Goal: Task Accomplishment & Management: Complete application form

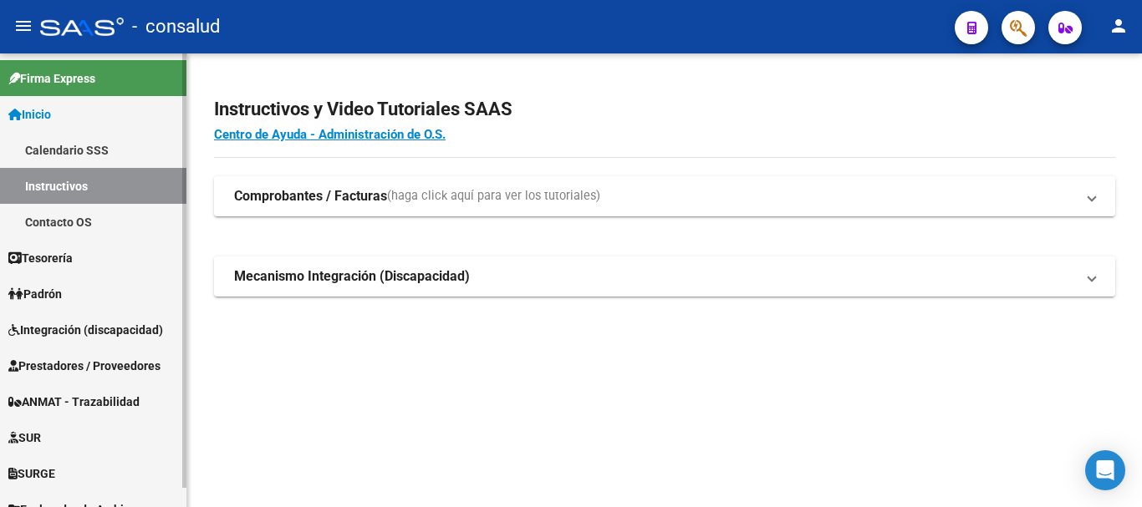
click at [110, 362] on span "Prestadores / Proveedores" at bounding box center [84, 366] width 152 height 18
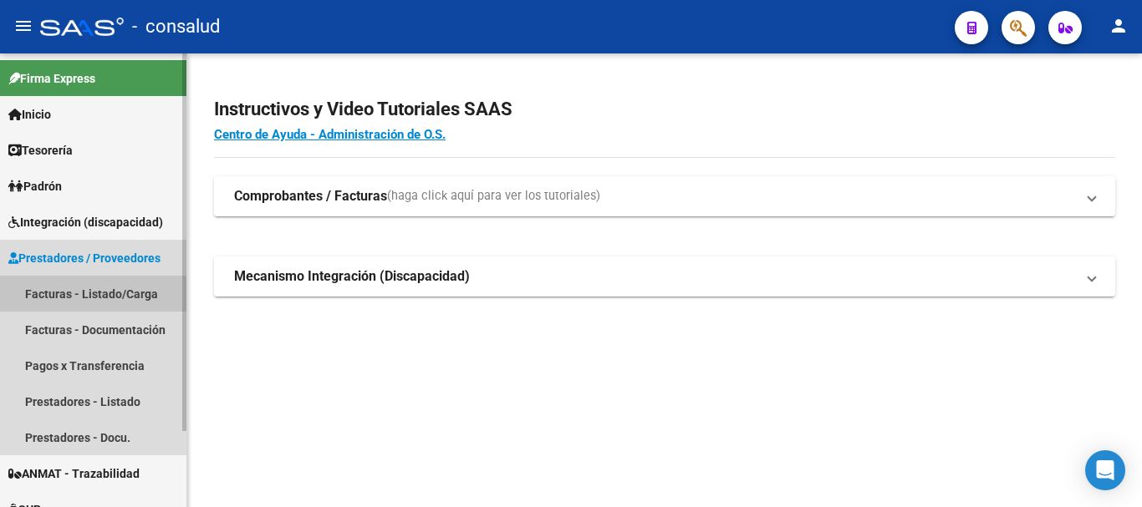
click at [100, 290] on link "Facturas - Listado/Carga" at bounding box center [93, 294] width 186 height 36
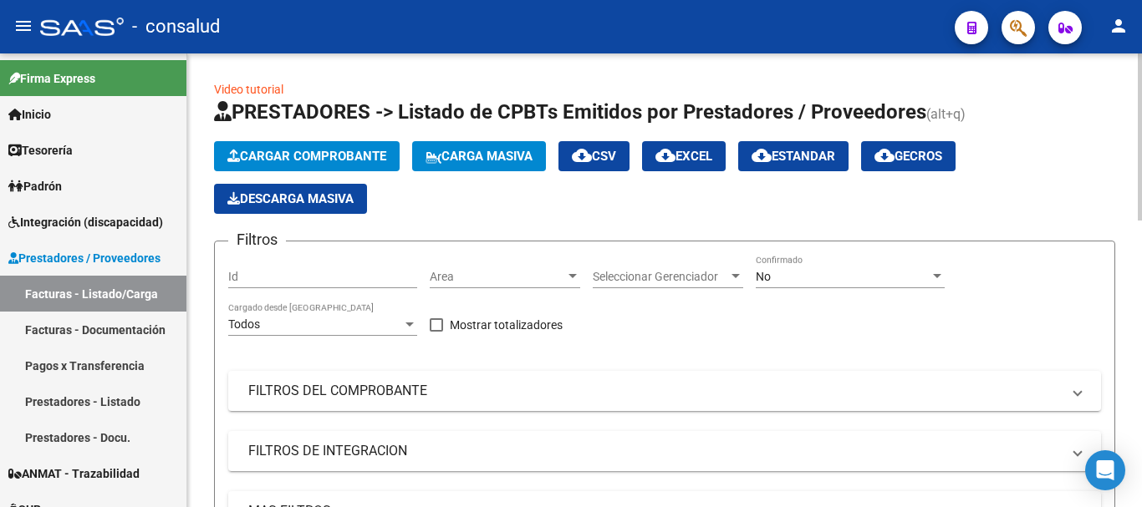
click at [325, 145] on button "Cargar Comprobante" at bounding box center [307, 156] width 186 height 30
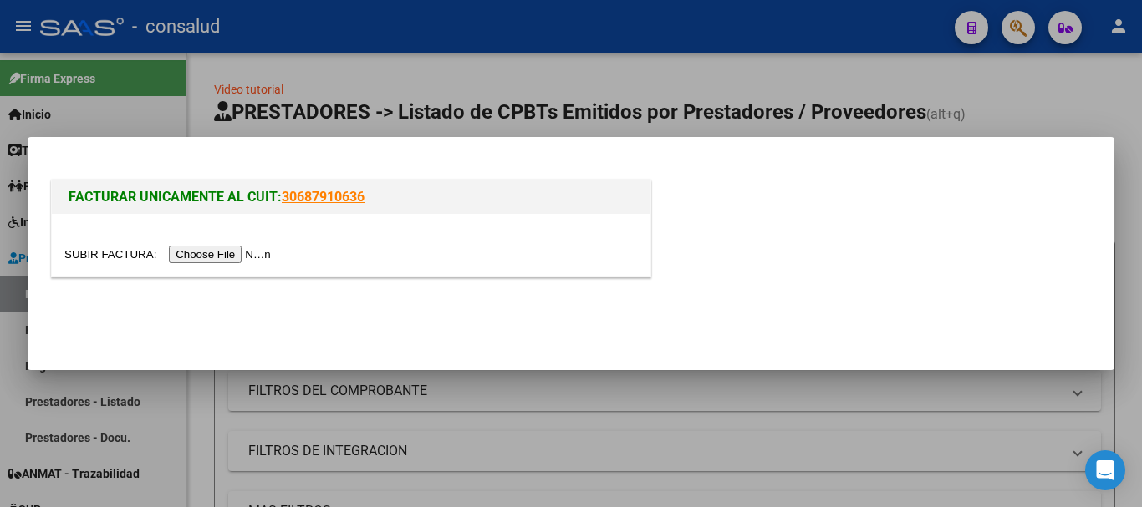
click at [214, 250] on input "file" at bounding box center [169, 255] width 211 height 18
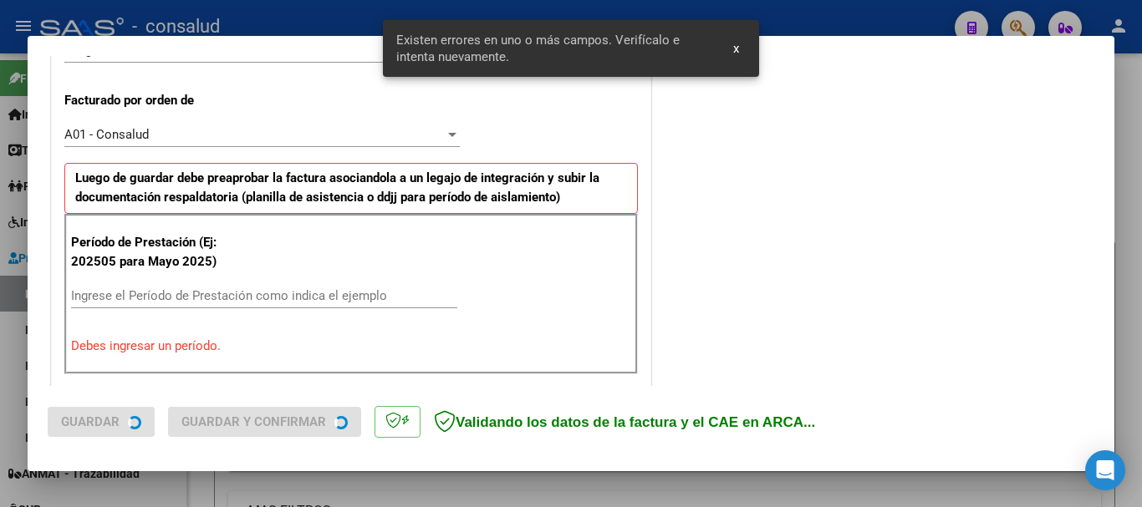
scroll to position [502, 0]
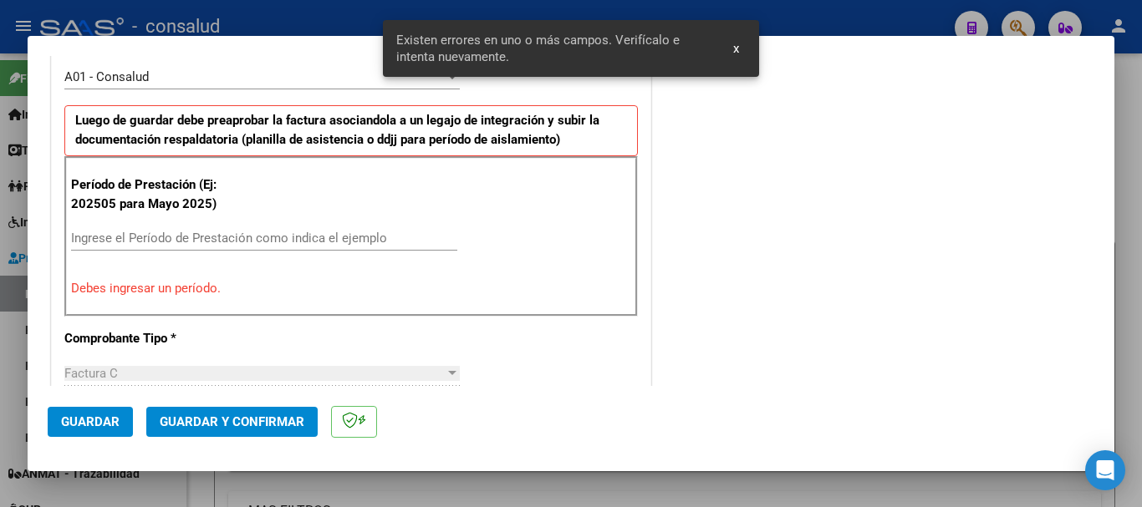
click at [214, 233] on input "Ingrese el Período de Prestación como indica el ejemplo" at bounding box center [264, 238] width 386 height 15
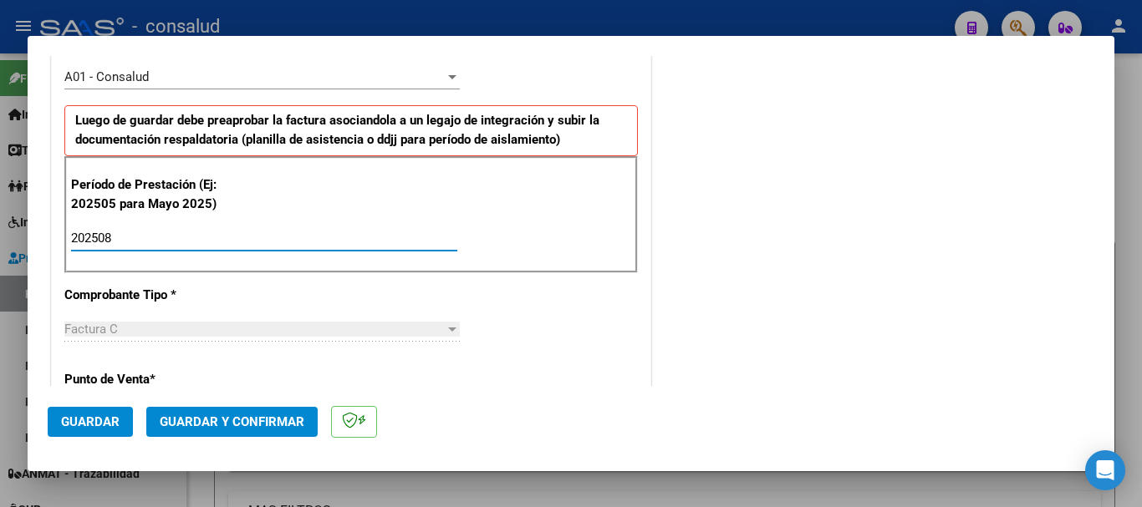
type input "202508"
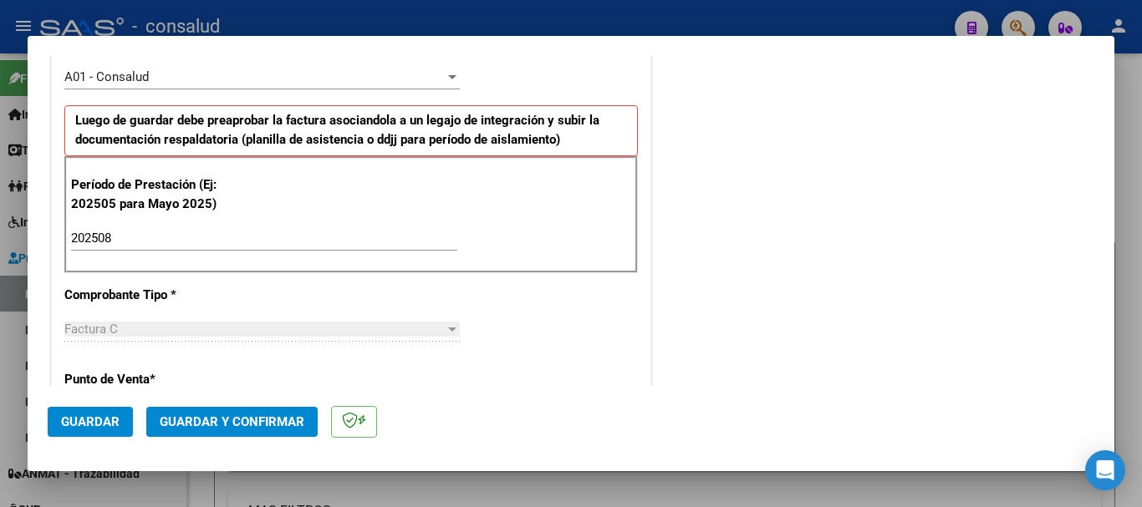
scroll to position [1152, 0]
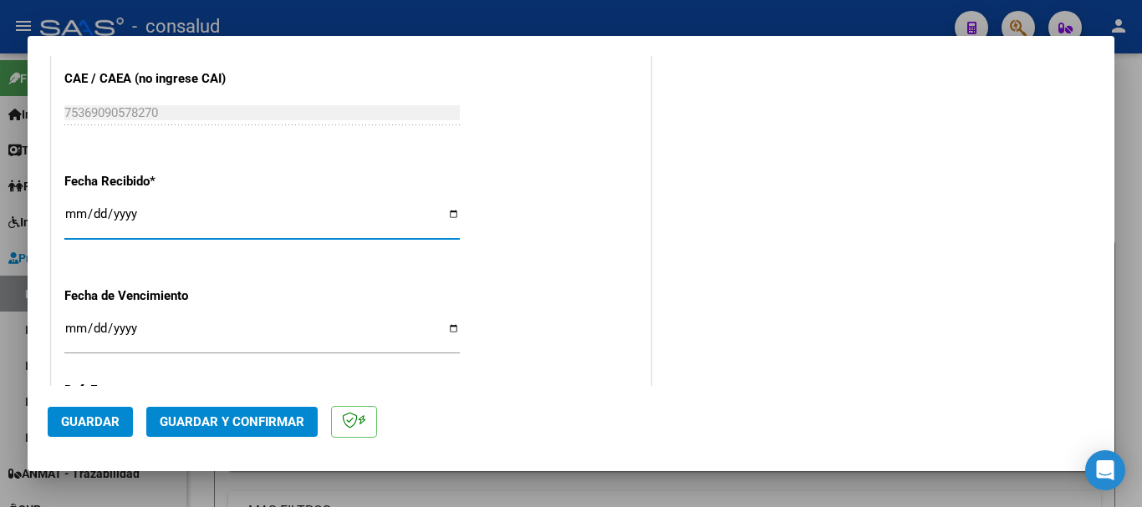
click at [76, 423] on span "Guardar" at bounding box center [90, 422] width 59 height 15
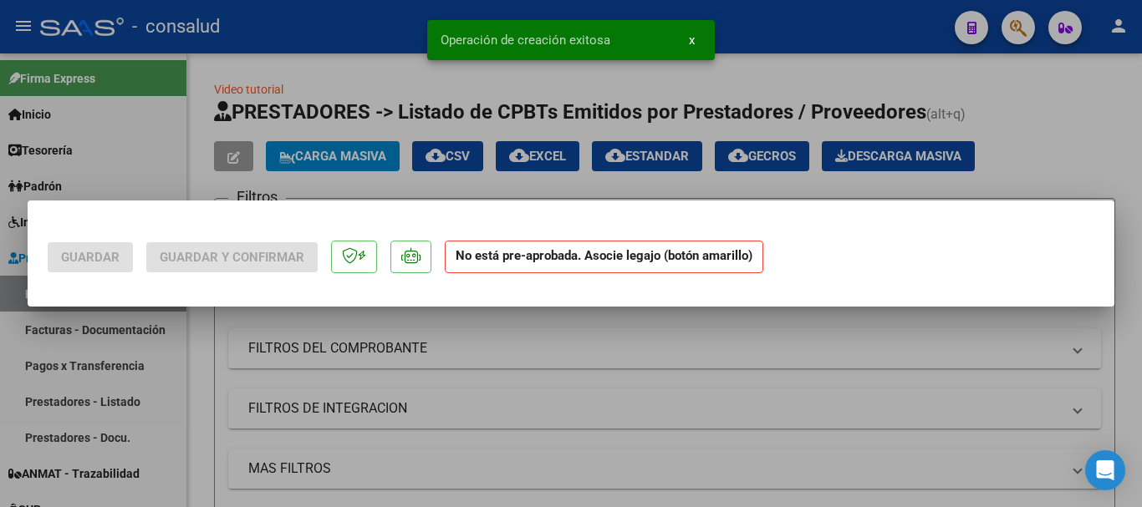
scroll to position [0, 0]
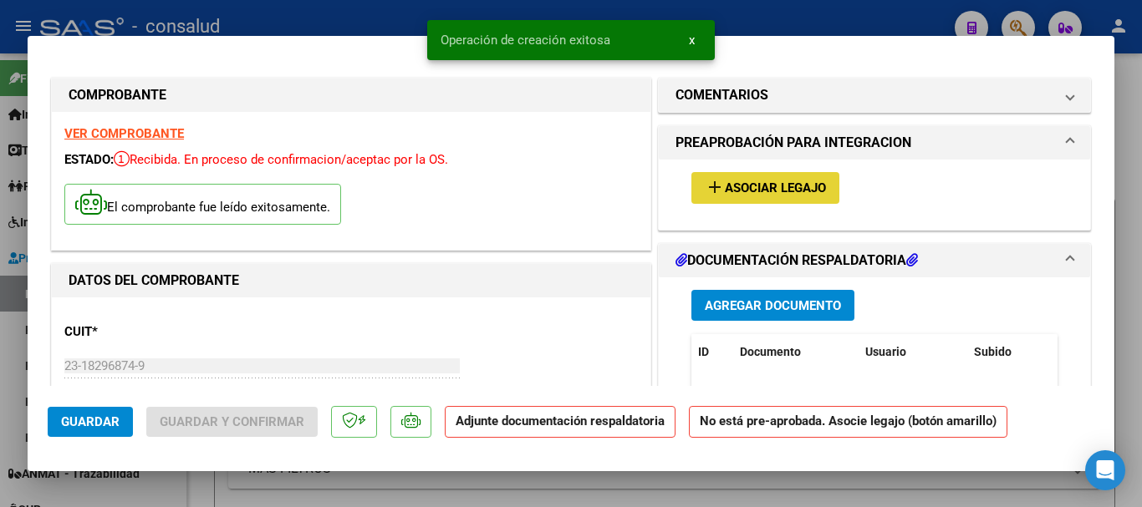
click at [751, 192] on span "Asociar Legajo" at bounding box center [775, 188] width 101 height 15
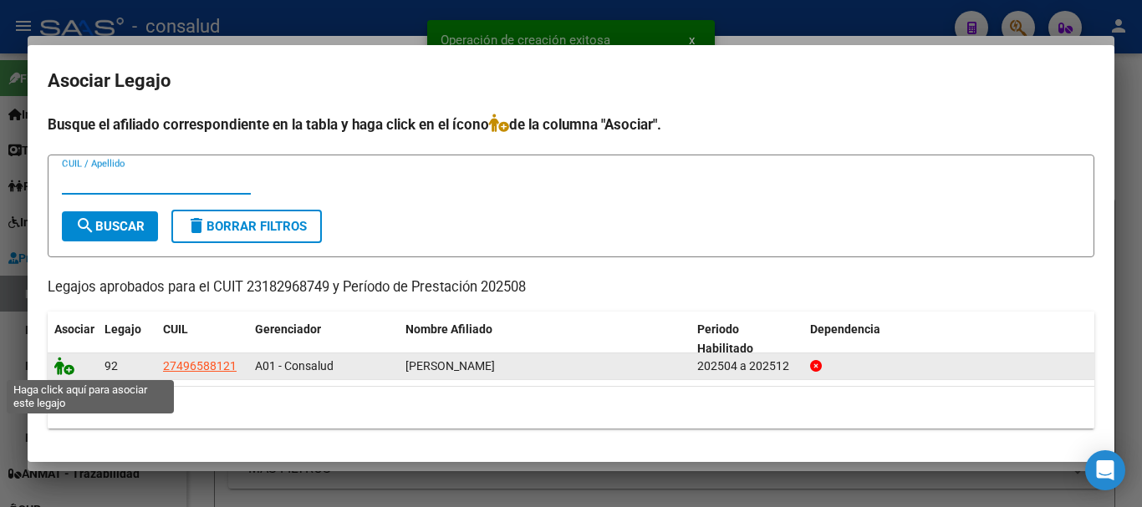
click at [66, 359] on icon at bounding box center [64, 366] width 20 height 18
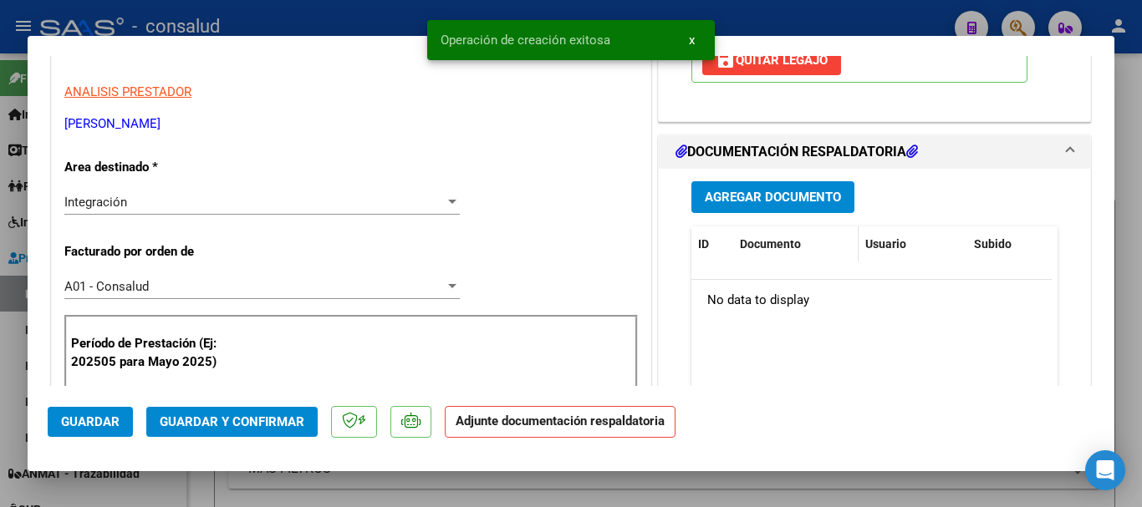
scroll to position [334, 0]
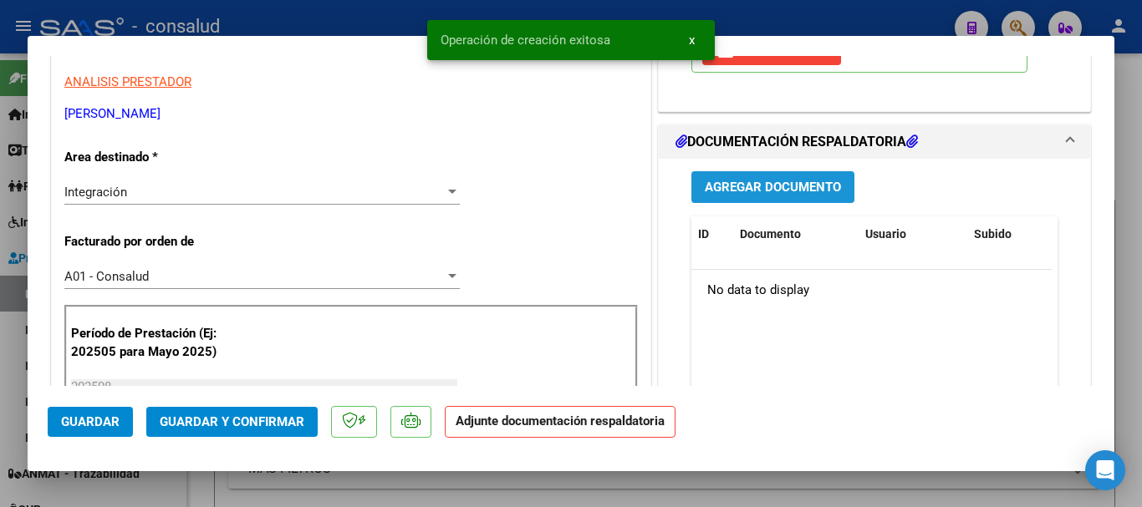
click at [753, 187] on span "Agregar Documento" at bounding box center [773, 188] width 136 height 15
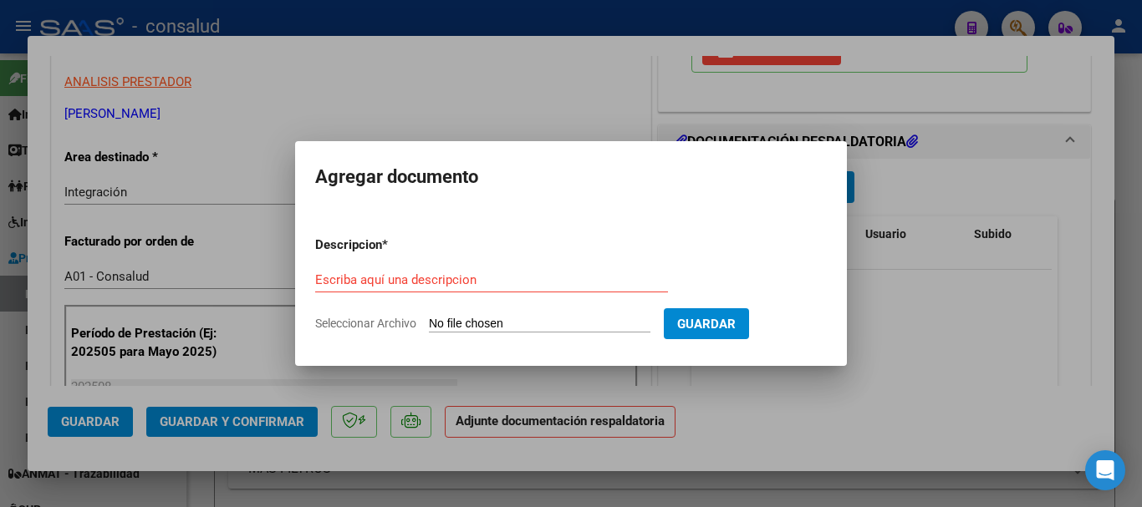
click at [556, 334] on form "Descripcion * Escriba aquí una descripcion Seleccionar Archivo Guardar" at bounding box center [571, 284] width 512 height 122
click at [553, 325] on input "Seleccionar Archivo" at bounding box center [540, 325] width 222 height 16
type input "C:\fakepath\[PERSON_NAME] traslados 202508.pdf"
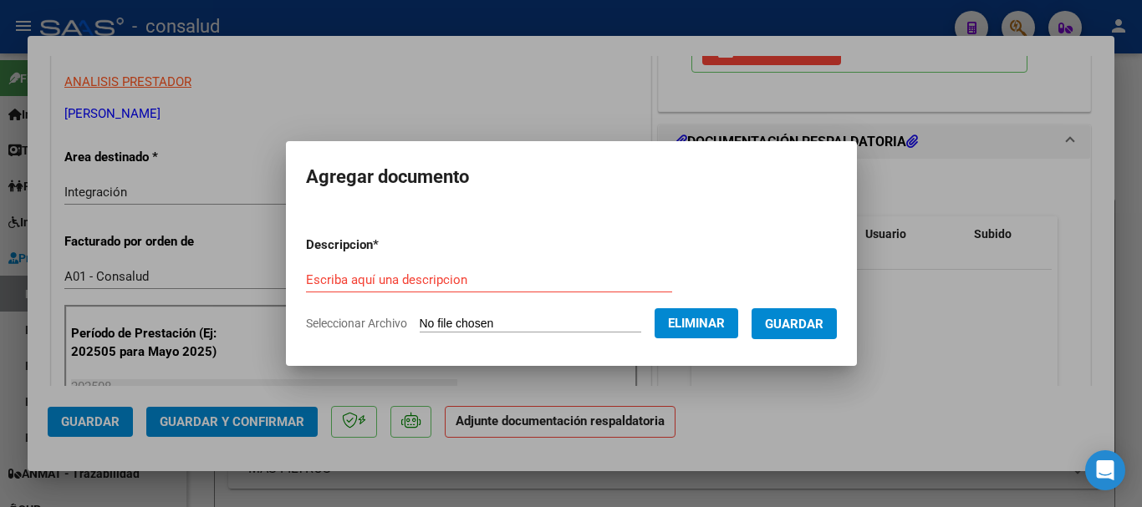
click at [442, 283] on input "Escriba aquí una descripcion" at bounding box center [489, 279] width 366 height 15
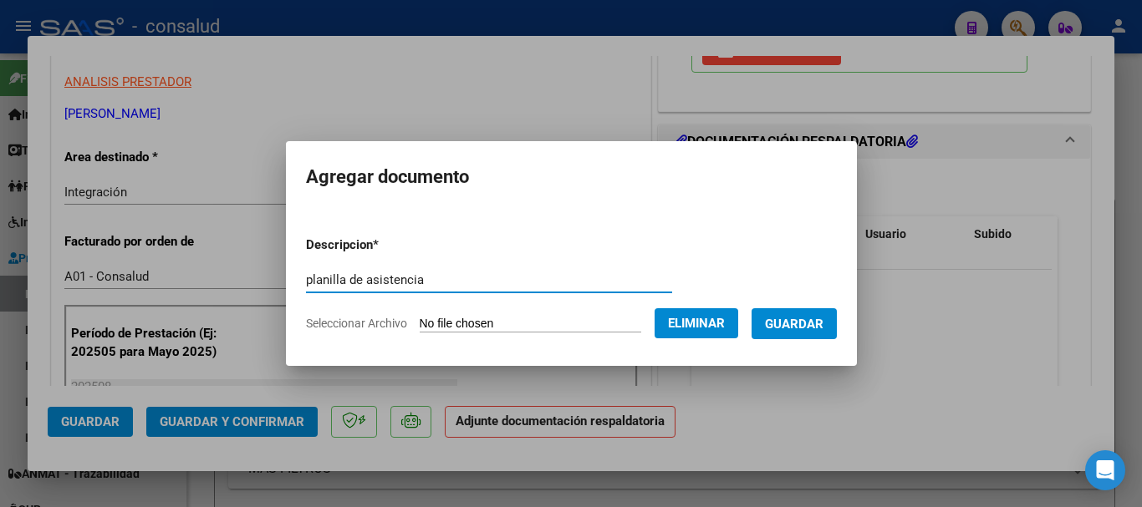
type input "planilla de asistencia"
click at [828, 307] on form "Descripcion * planilla de asistencia Escriba aquí una descripcion Seleccionar A…" at bounding box center [571, 284] width 531 height 122
click at [827, 314] on button "Guardar" at bounding box center [793, 323] width 85 height 31
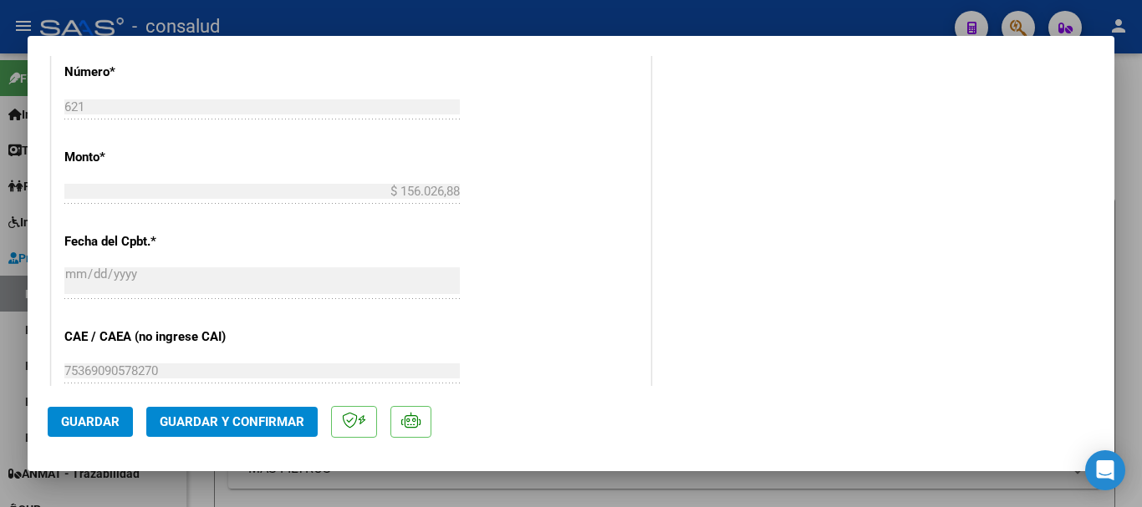
scroll to position [919, 0]
click at [270, 427] on span "Guardar y Confirmar" at bounding box center [232, 422] width 145 height 15
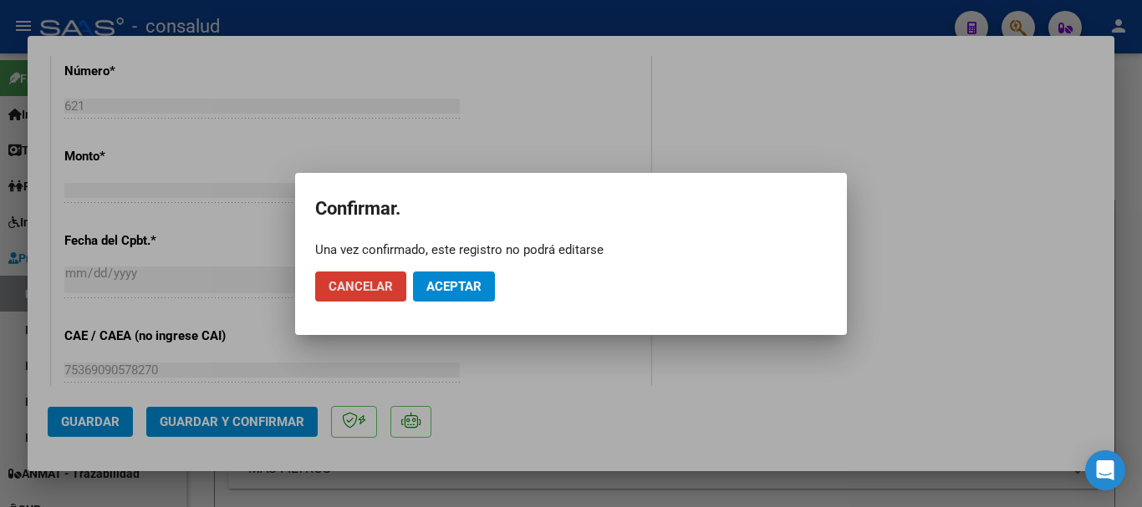
click at [471, 278] on button "Aceptar" at bounding box center [454, 287] width 82 height 30
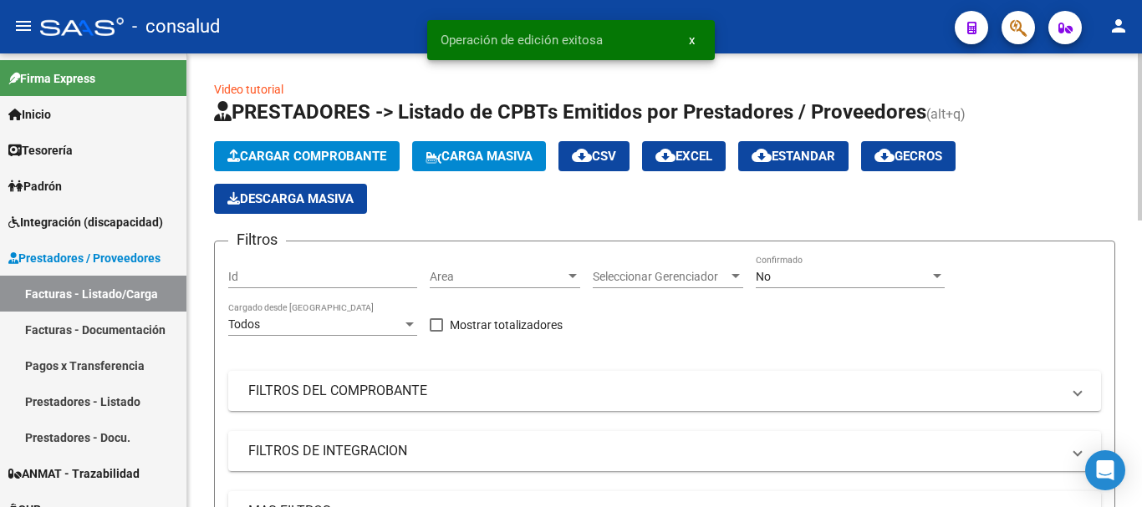
click at [348, 156] on span "Cargar Comprobante" at bounding box center [306, 156] width 159 height 15
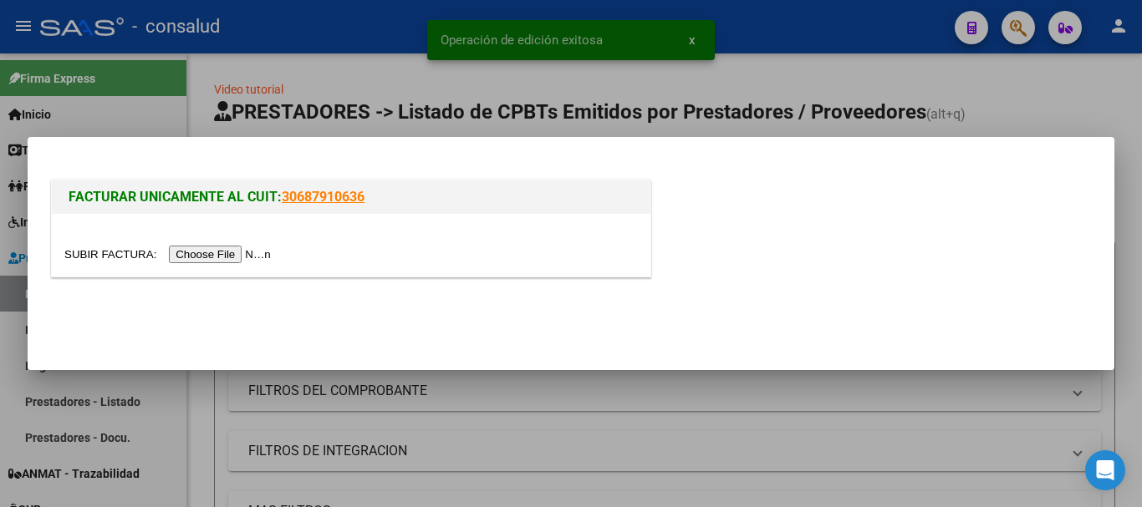
click at [266, 249] on input "file" at bounding box center [169, 255] width 211 height 18
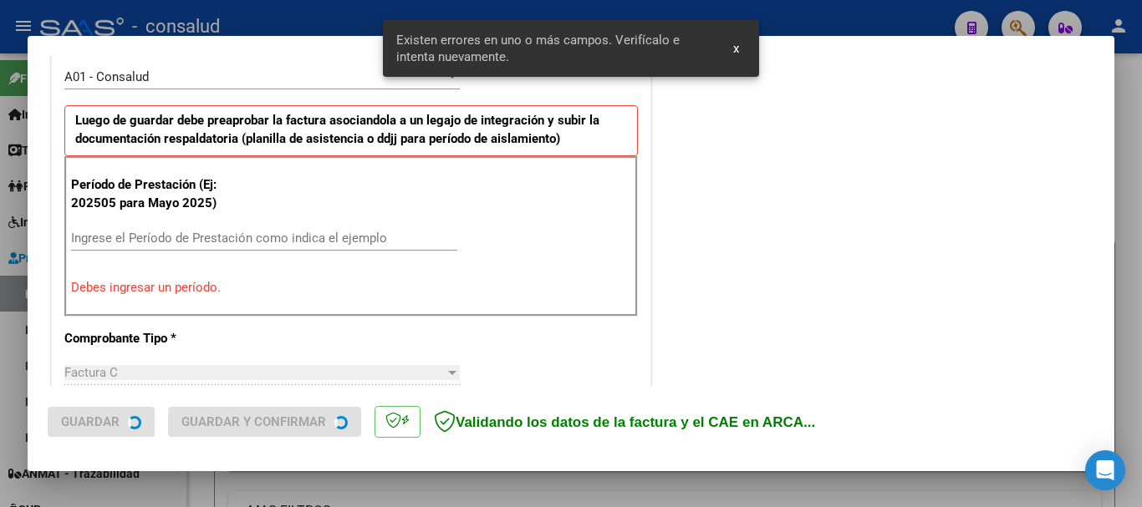
scroll to position [502, 0]
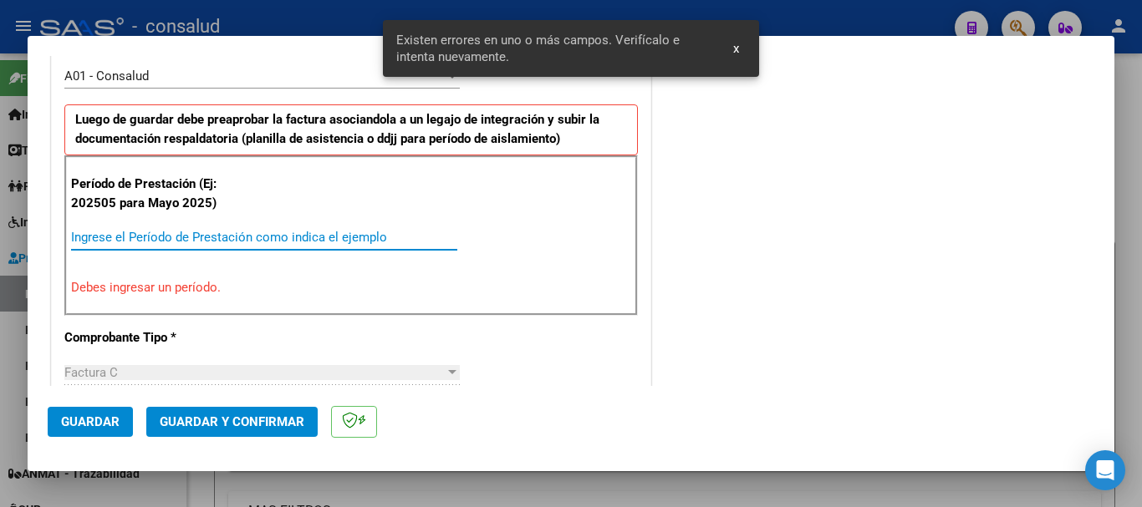
click at [218, 237] on input "Ingrese el Período de Prestación como indica el ejemplo" at bounding box center [264, 237] width 386 height 15
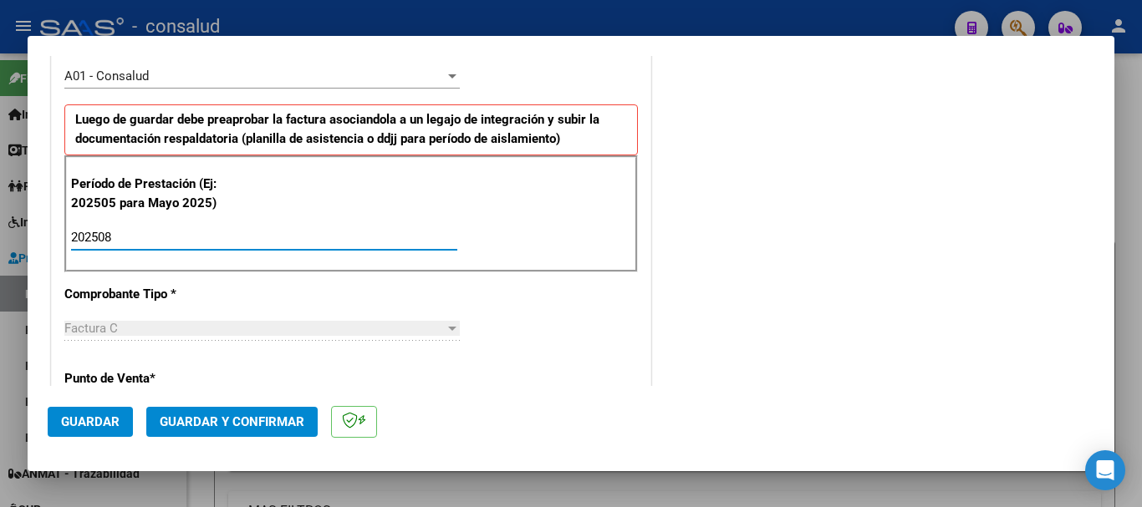
type input "202508"
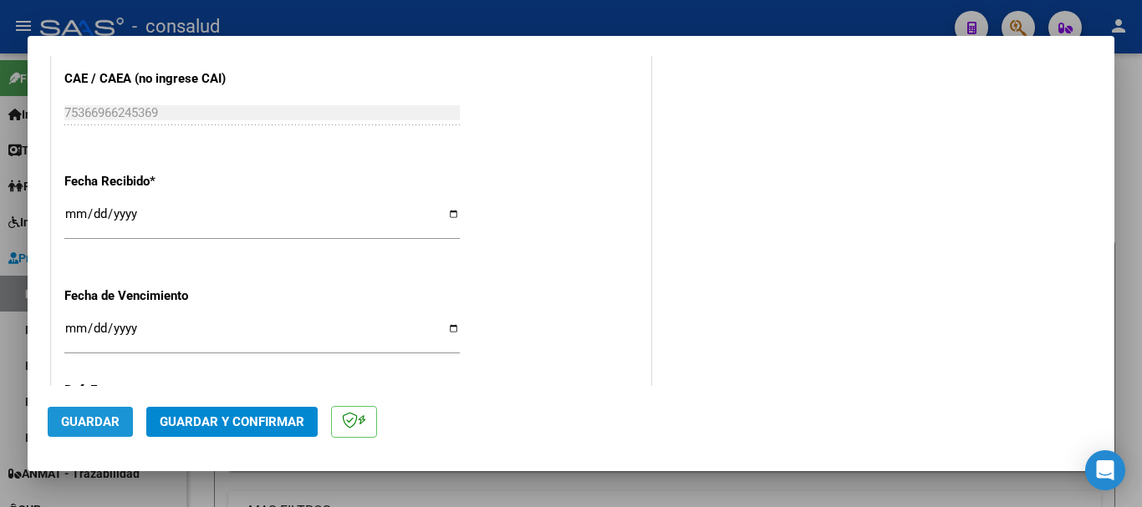
click at [96, 429] on span "Guardar" at bounding box center [90, 422] width 59 height 15
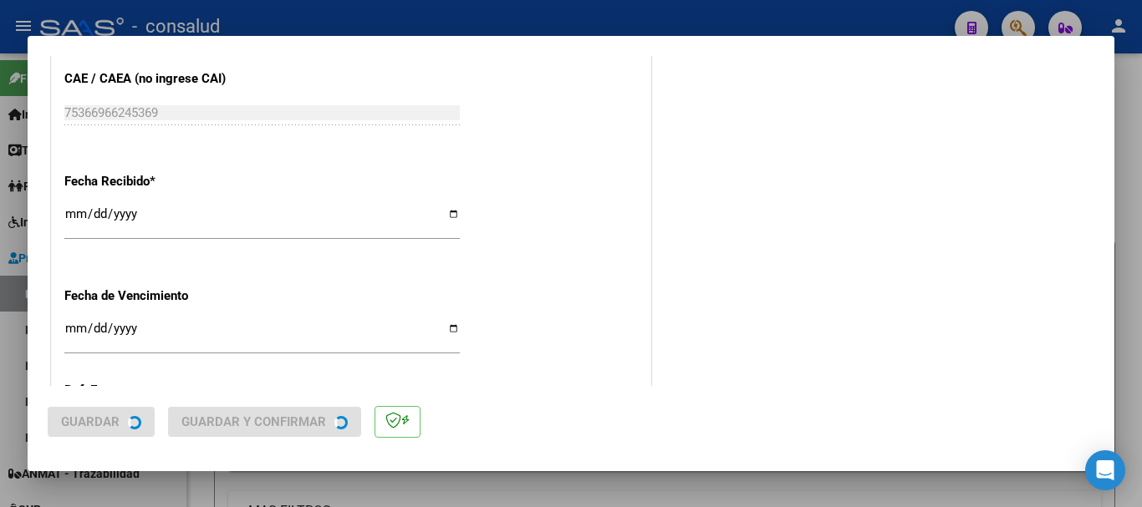
scroll to position [0, 0]
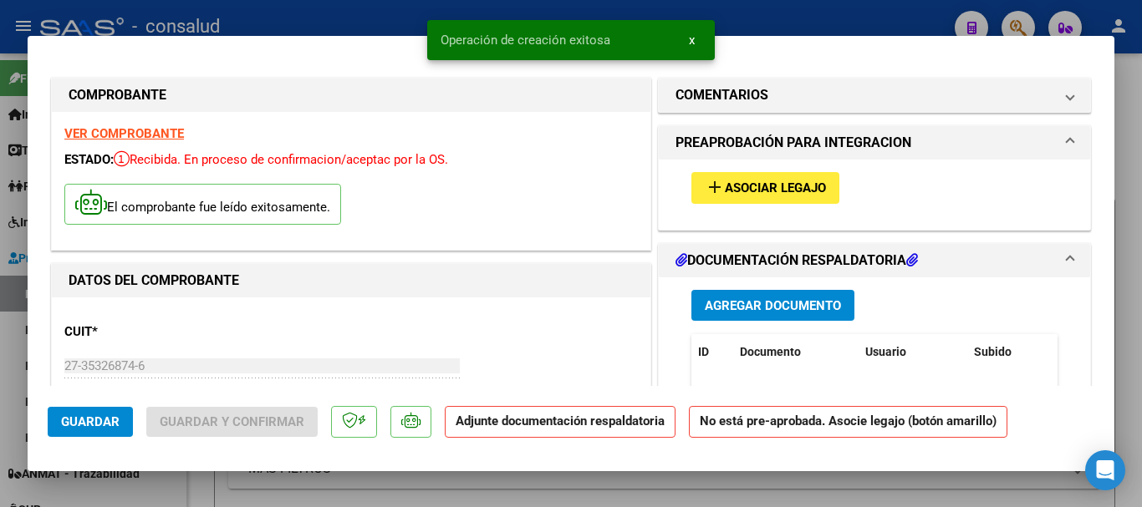
click at [716, 193] on mat-icon "add" at bounding box center [715, 187] width 20 height 20
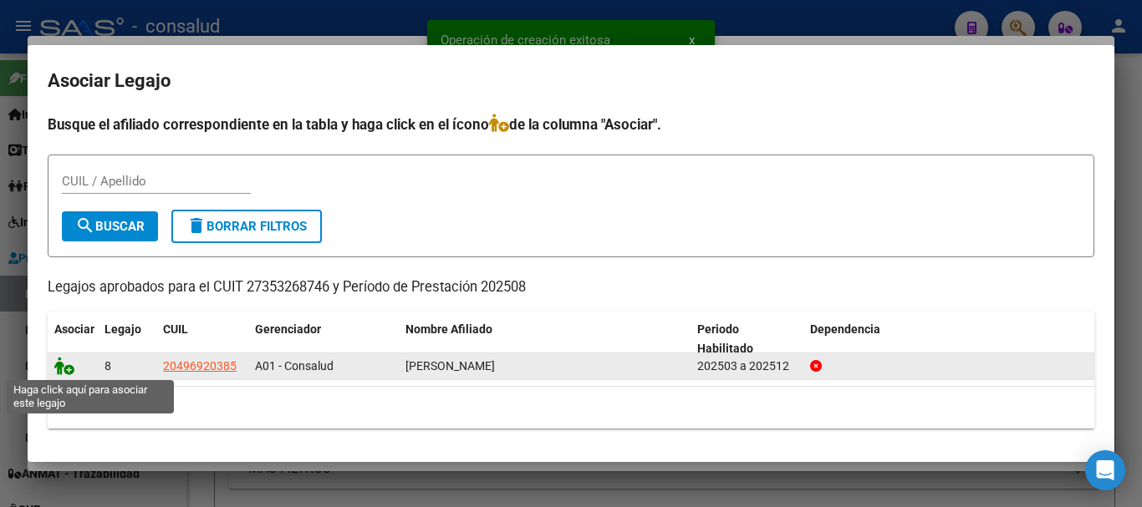
click at [56, 366] on icon at bounding box center [64, 366] width 20 height 18
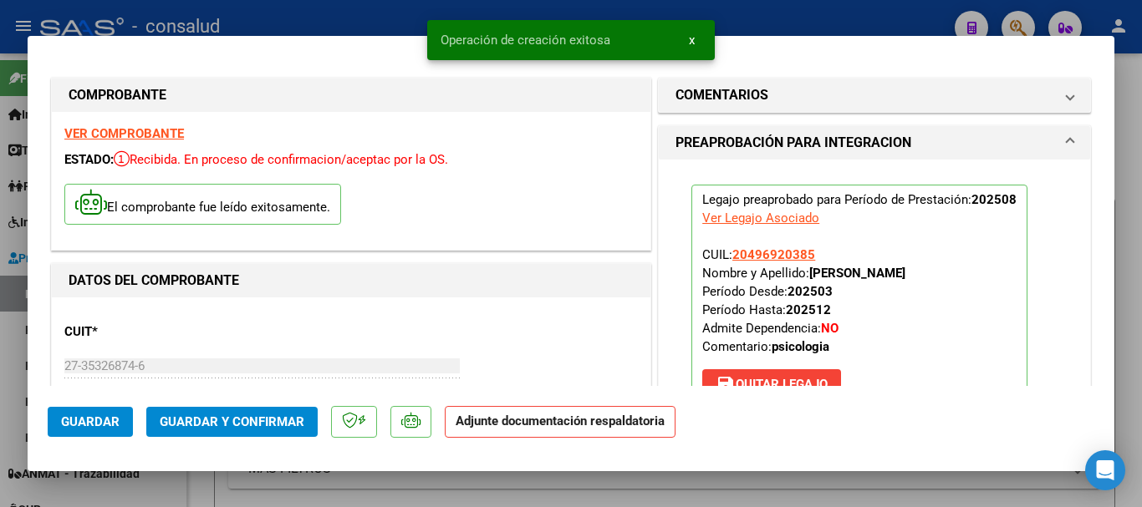
scroll to position [251, 0]
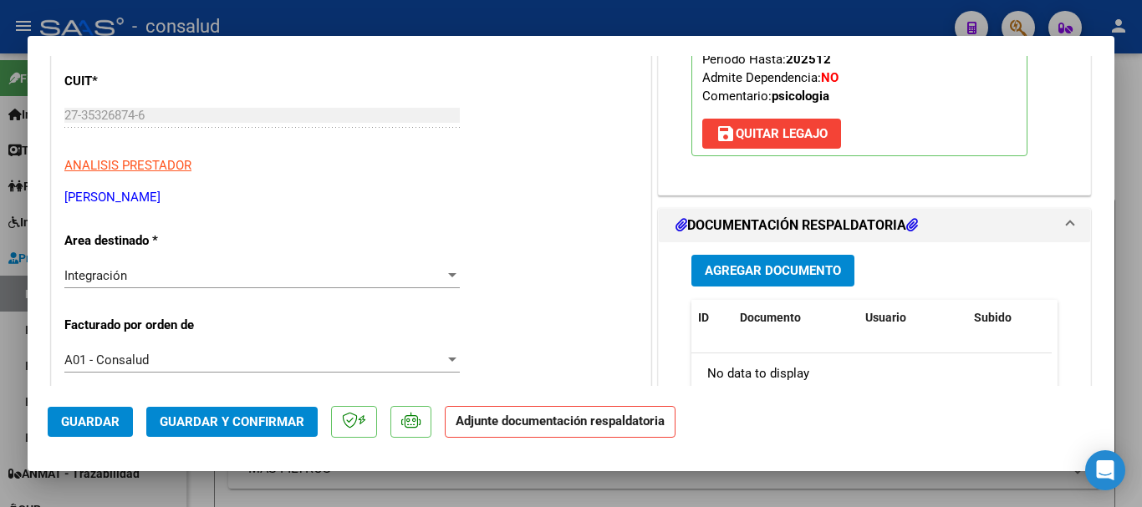
click at [756, 271] on span "Agregar Documento" at bounding box center [773, 271] width 136 height 15
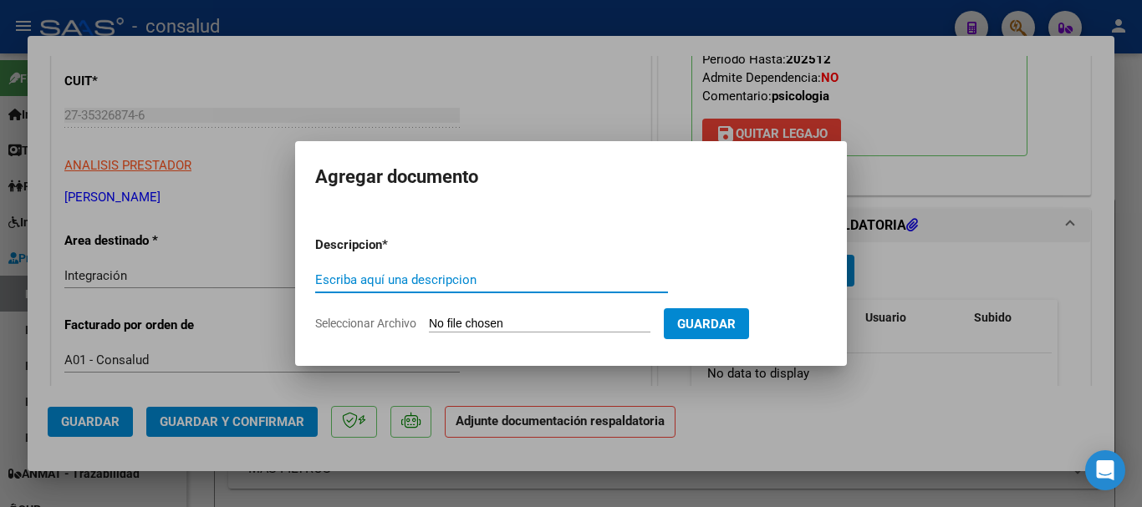
click at [494, 322] on input "Seleccionar Archivo" at bounding box center [540, 325] width 222 height 16
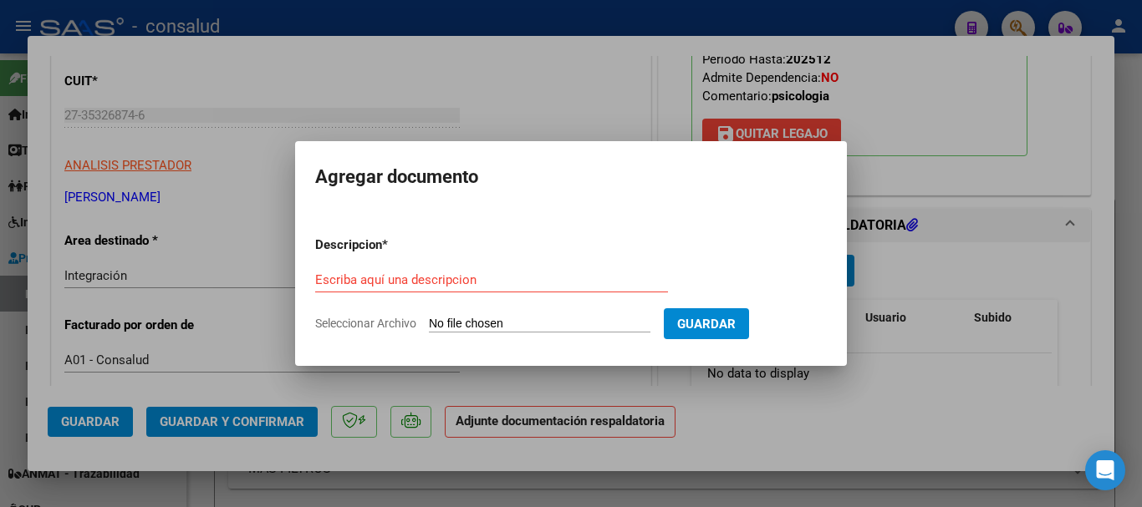
type input "C:\fakepath\[PERSON_NAME] planilla psicologia 202508.pdf"
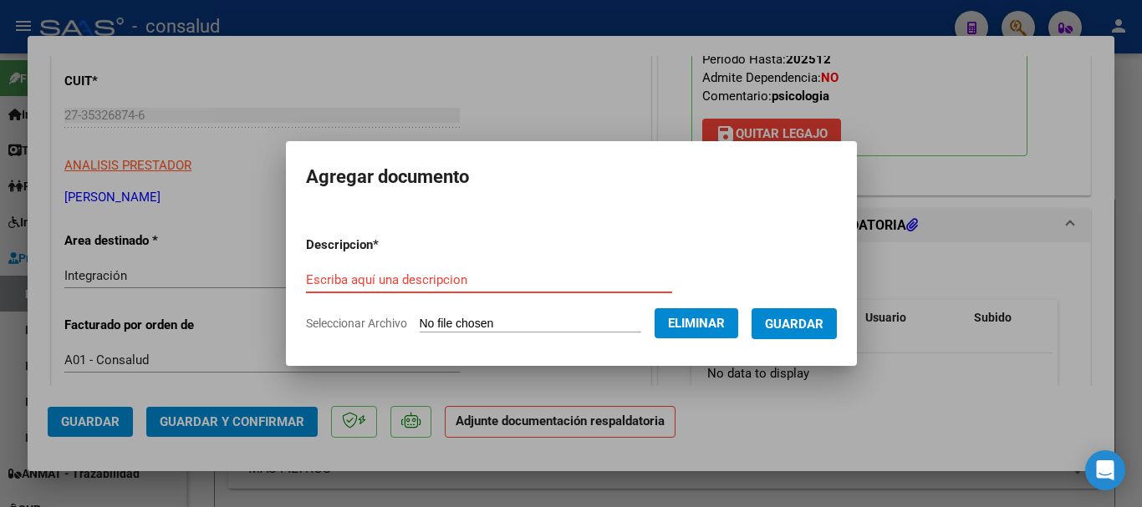
click at [346, 286] on input "Escriba aquí una descripcion" at bounding box center [489, 279] width 366 height 15
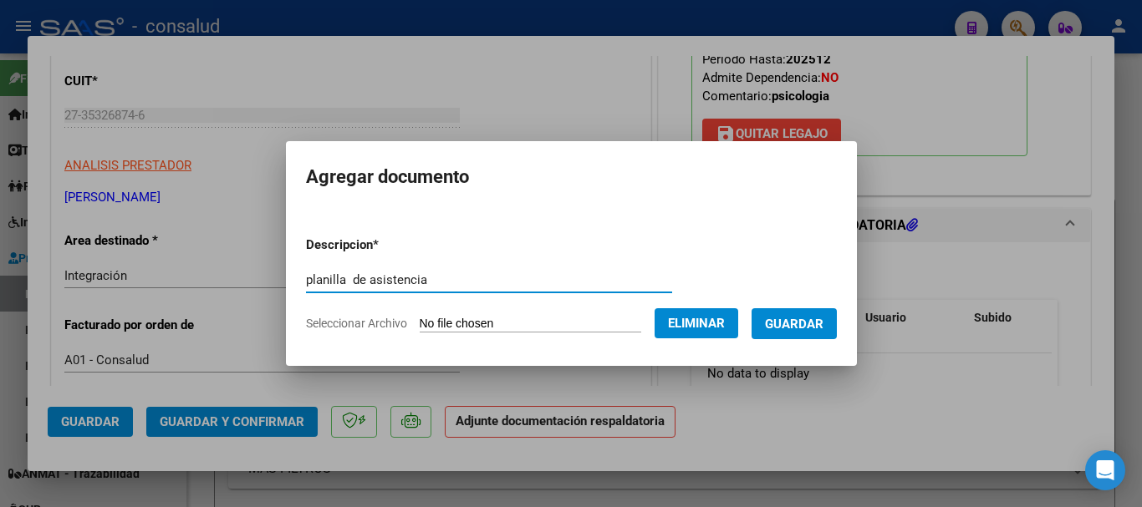
type input "planilla de asistencia"
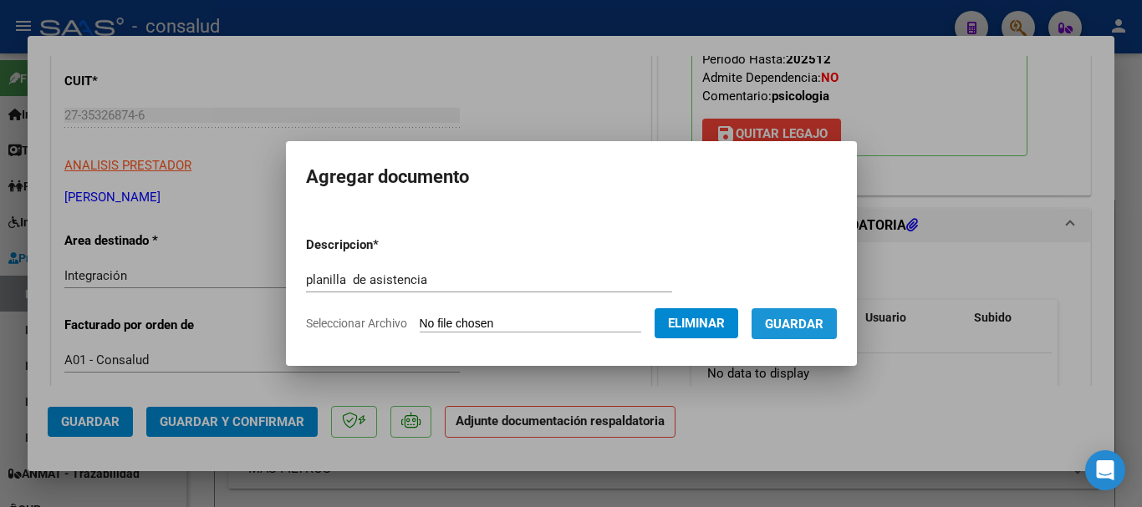
click at [817, 322] on span "Guardar" at bounding box center [794, 324] width 59 height 15
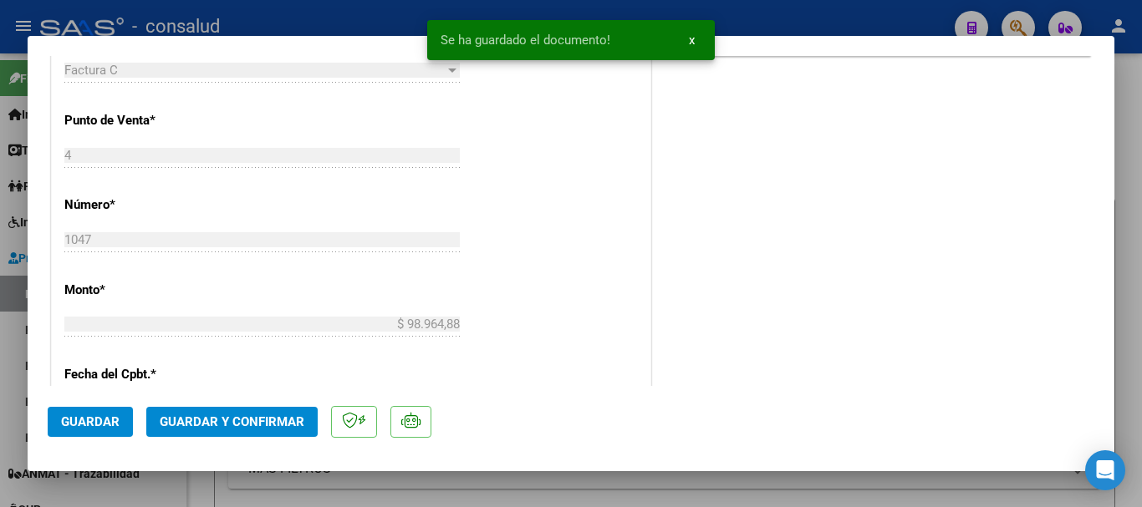
scroll to position [919, 0]
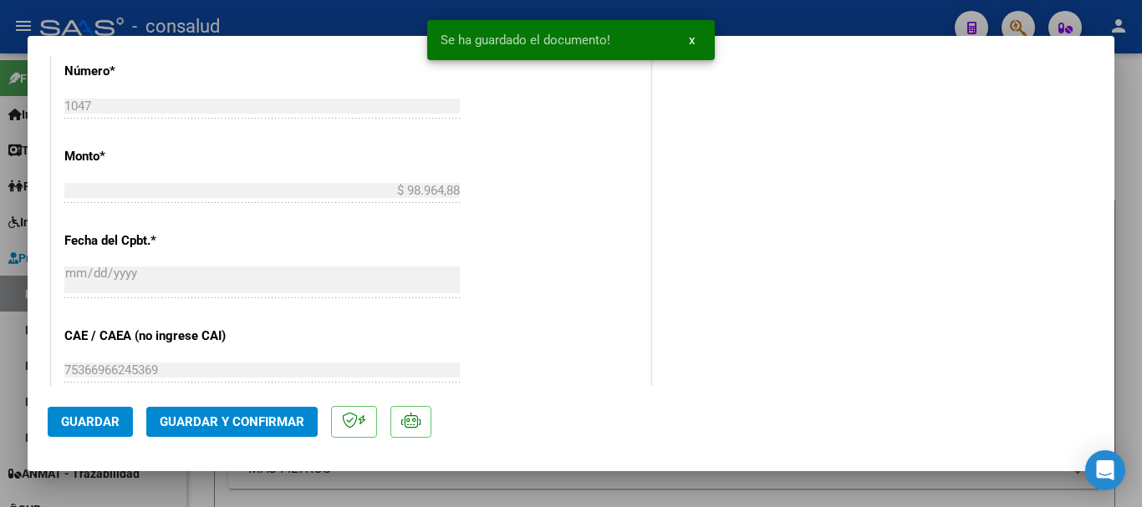
click at [262, 412] on button "Guardar y Confirmar" at bounding box center [231, 422] width 171 height 30
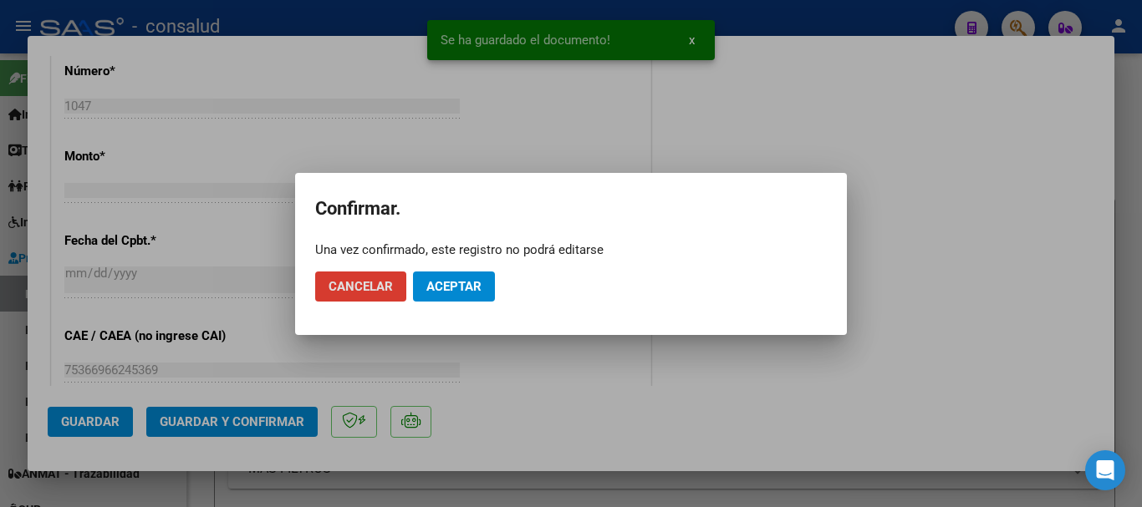
click at [451, 294] on button "Aceptar" at bounding box center [454, 287] width 82 height 30
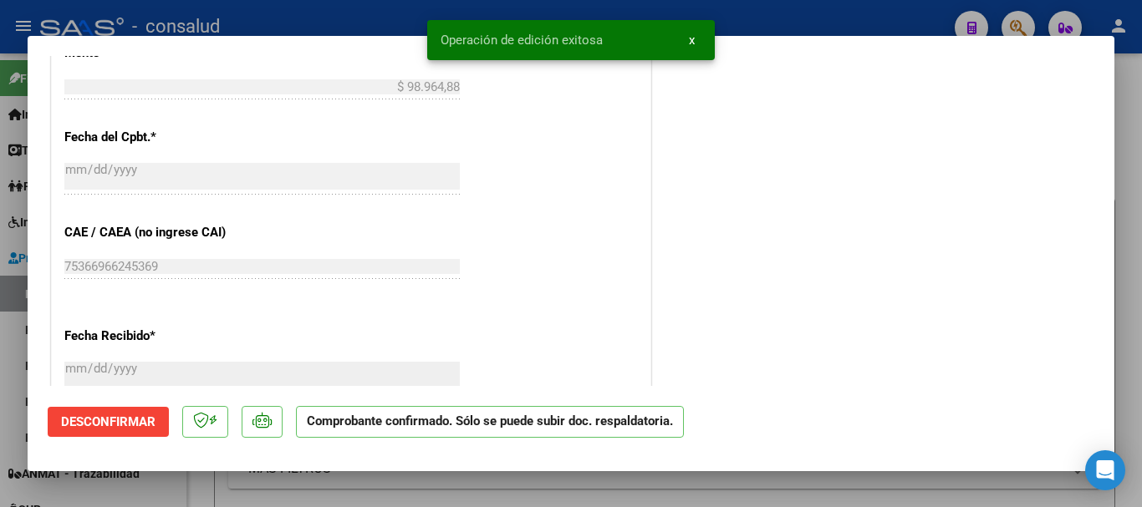
type input "$ 0,00"
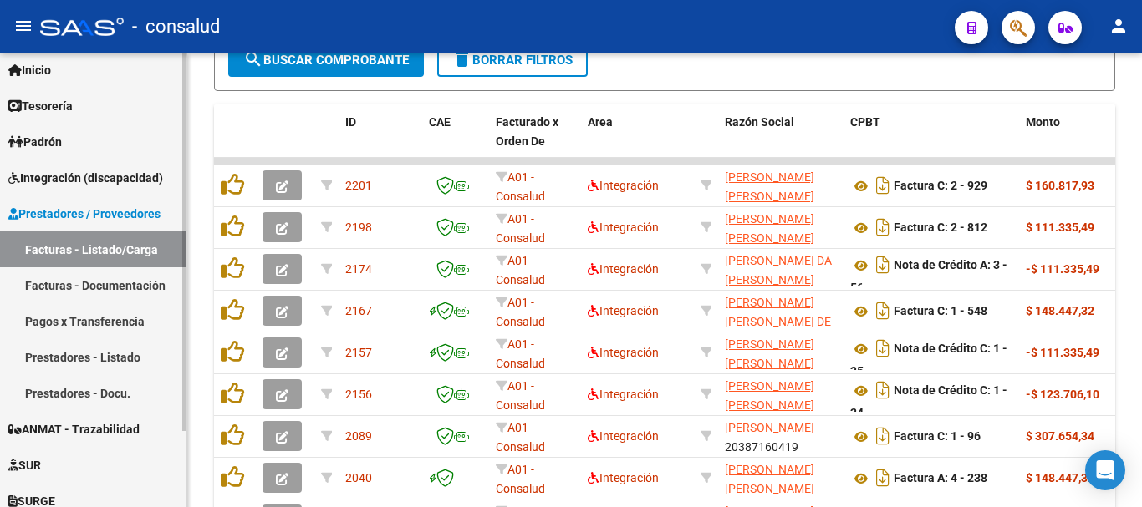
scroll to position [0, 0]
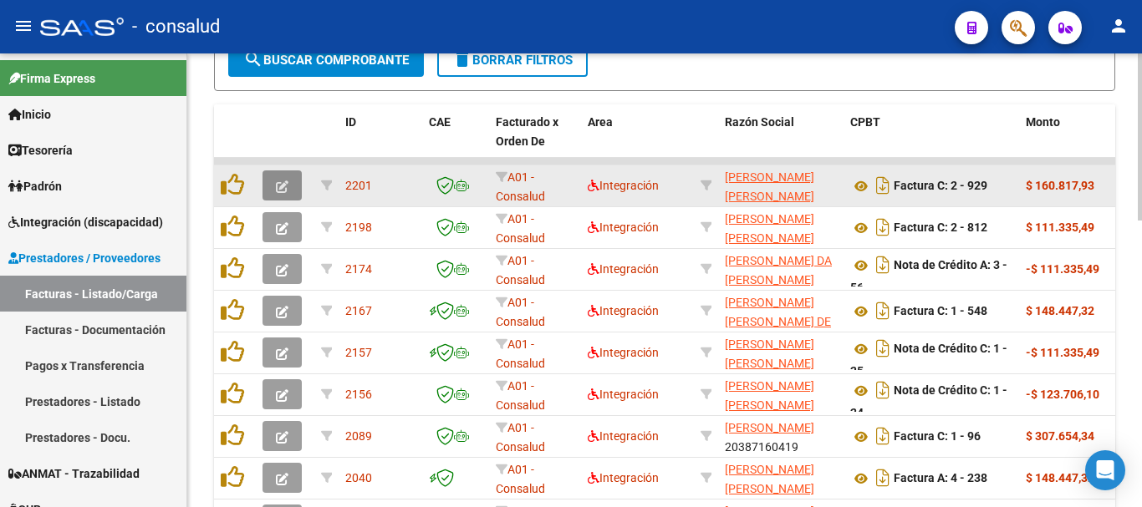
click at [291, 186] on button "button" at bounding box center [281, 186] width 39 height 30
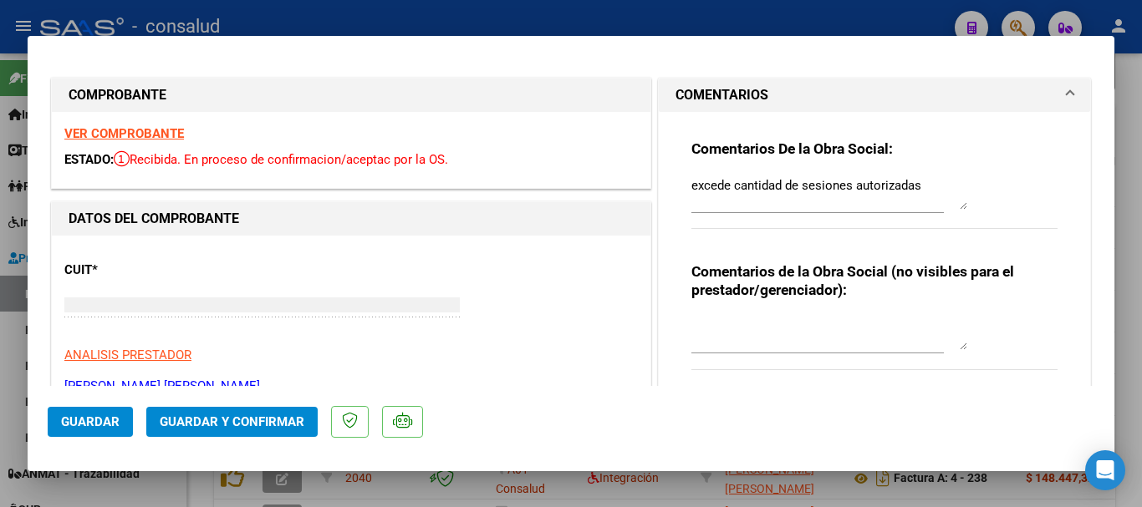
type input "$ 0,00"
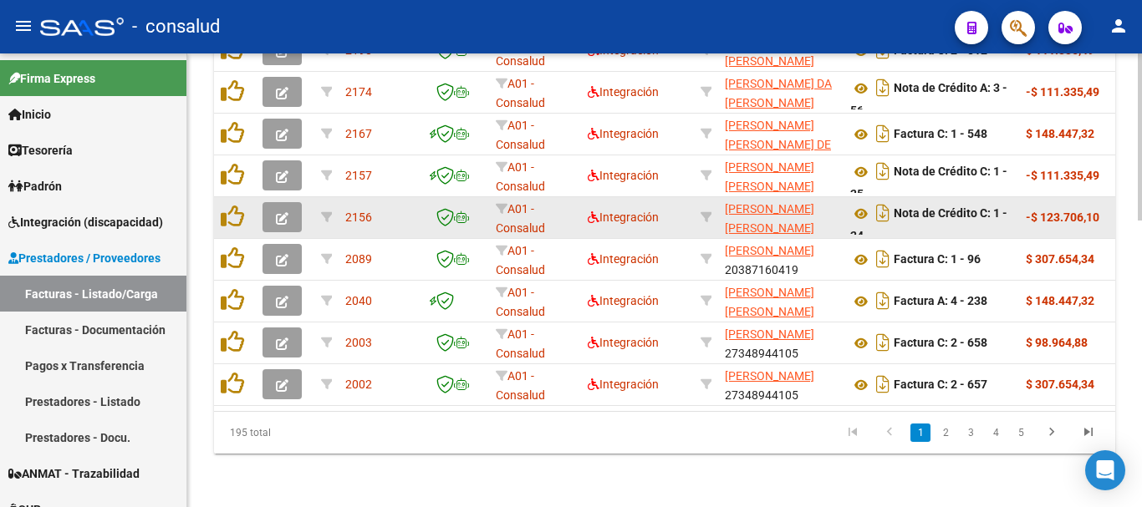
scroll to position [776, 0]
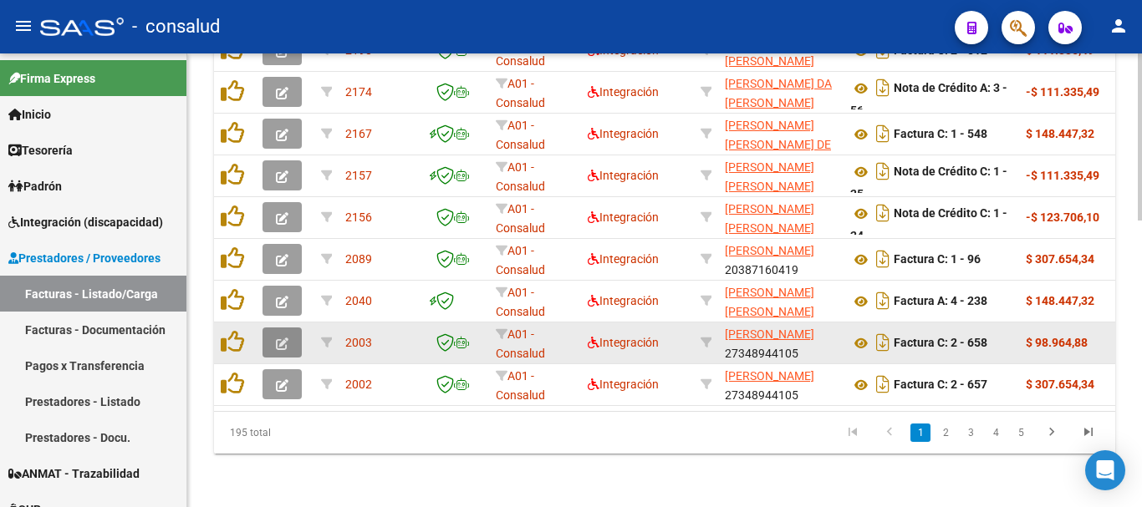
click at [276, 335] on button "button" at bounding box center [281, 343] width 39 height 30
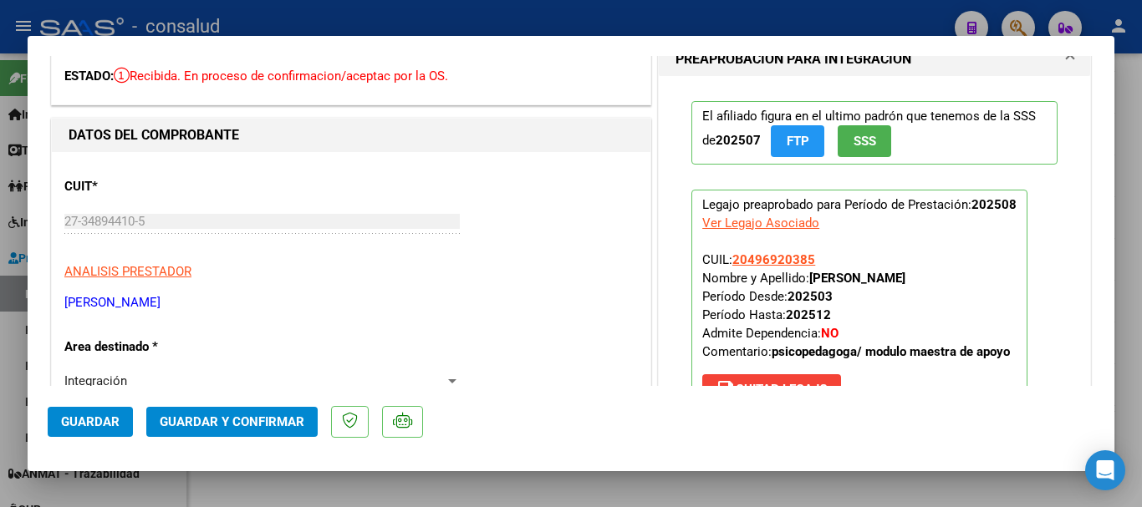
scroll to position [0, 0]
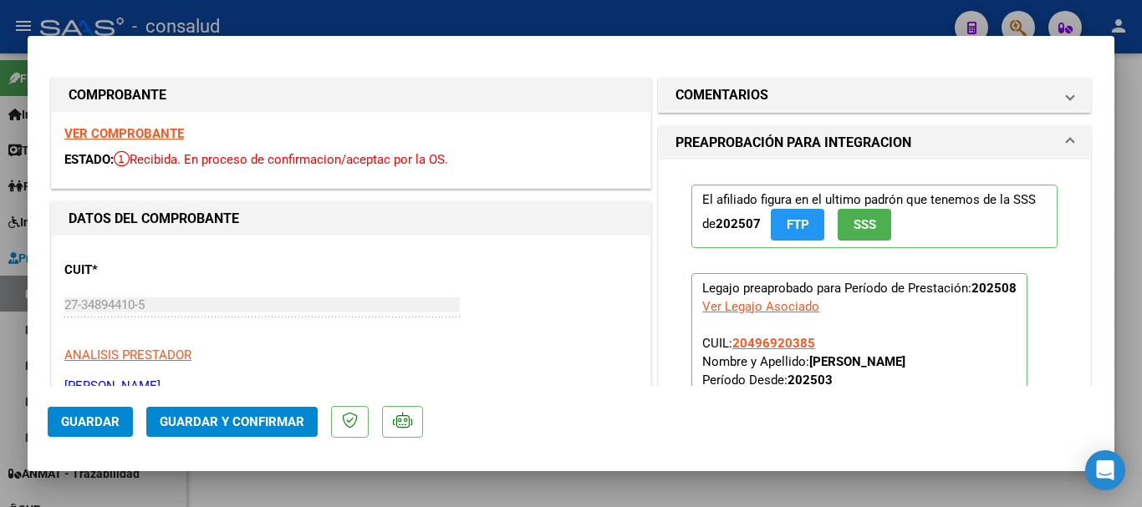
click at [171, 139] on strong "VER COMPROBANTE" at bounding box center [124, 133] width 120 height 15
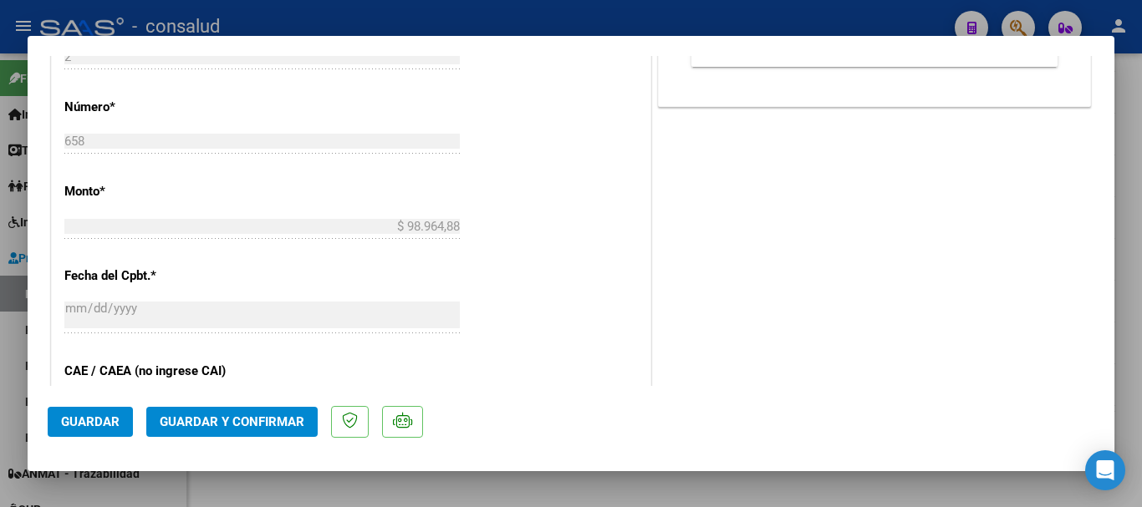
scroll to position [919, 0]
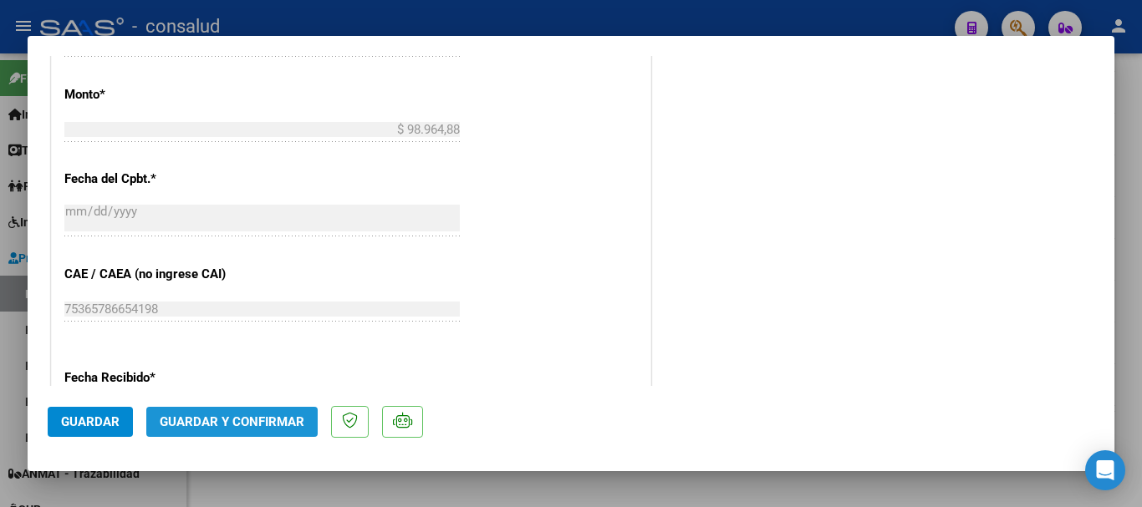
click at [262, 415] on span "Guardar y Confirmar" at bounding box center [232, 422] width 145 height 15
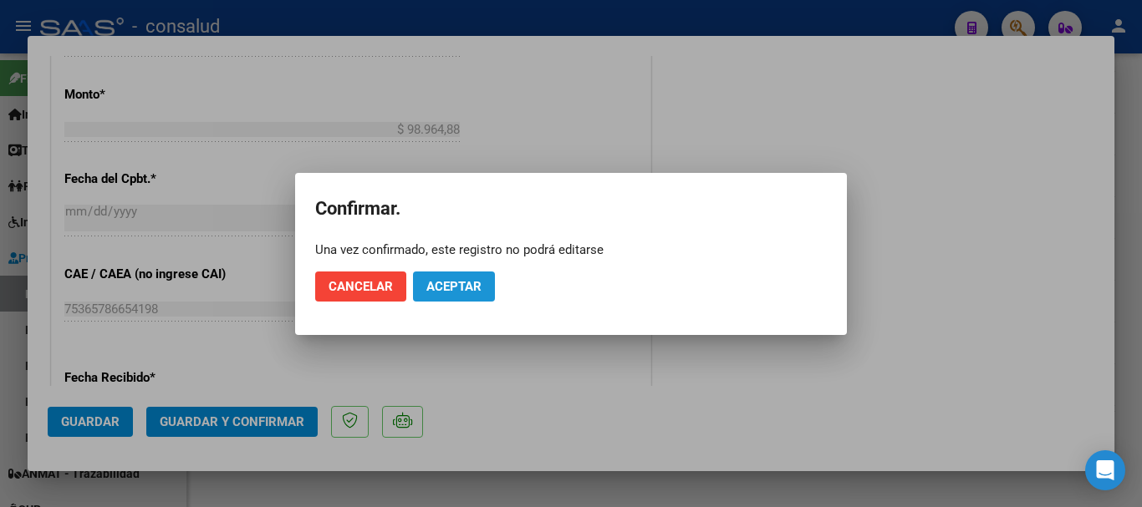
click at [435, 284] on span "Aceptar" at bounding box center [453, 286] width 55 height 15
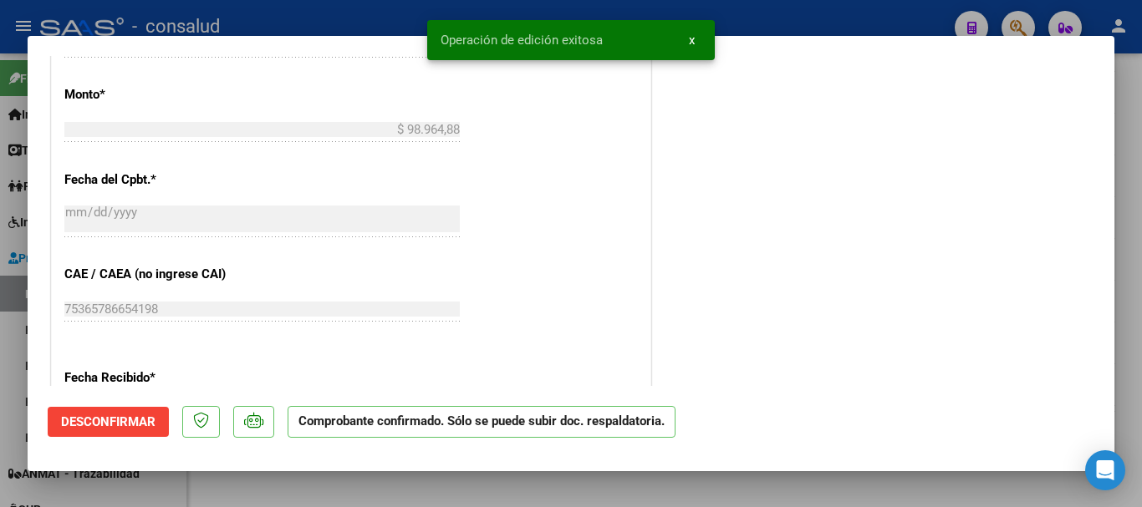
type input "$ 0,00"
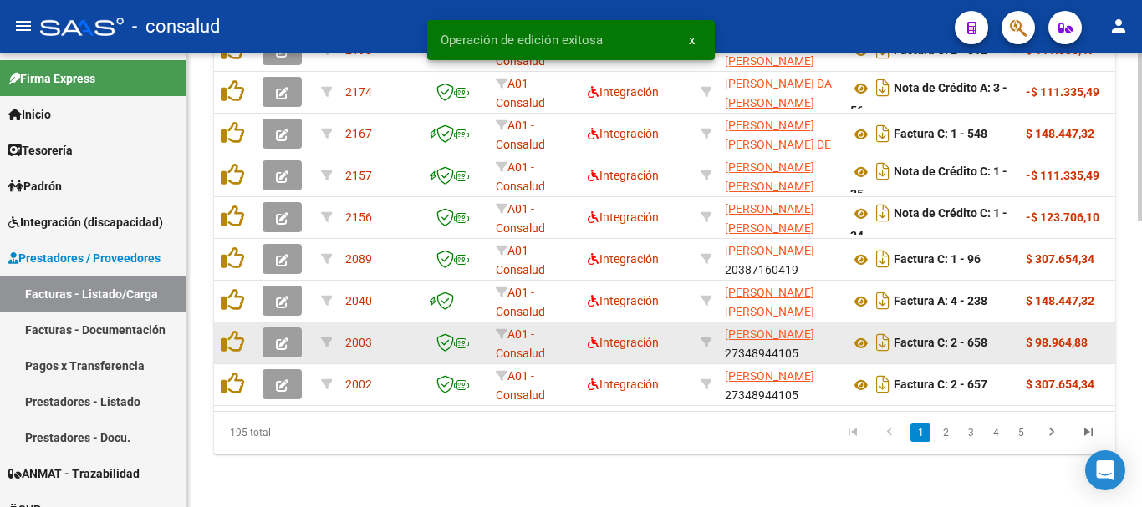
scroll to position [776, 0]
click at [283, 338] on icon "button" at bounding box center [282, 344] width 13 height 13
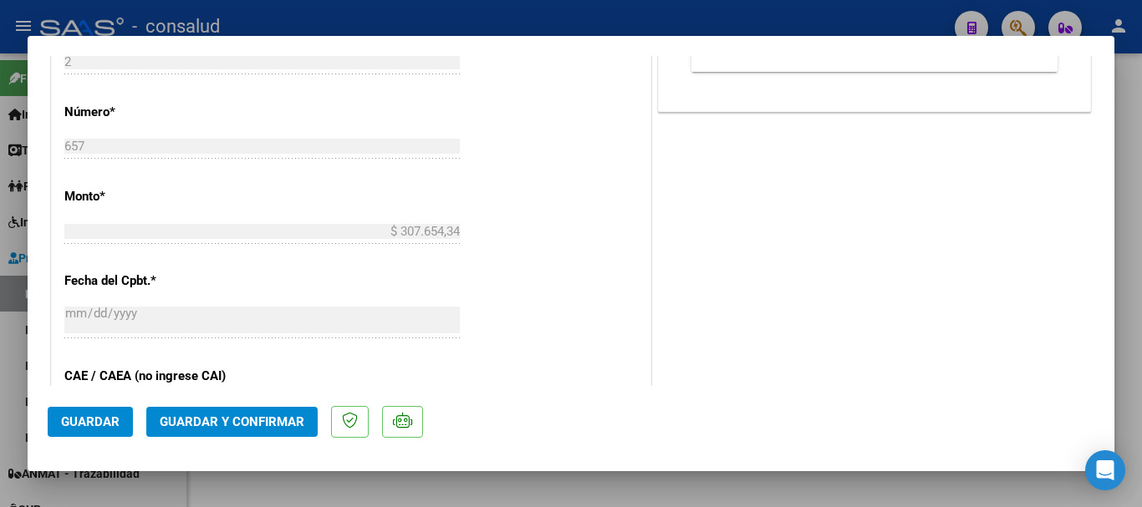
scroll to position [836, 0]
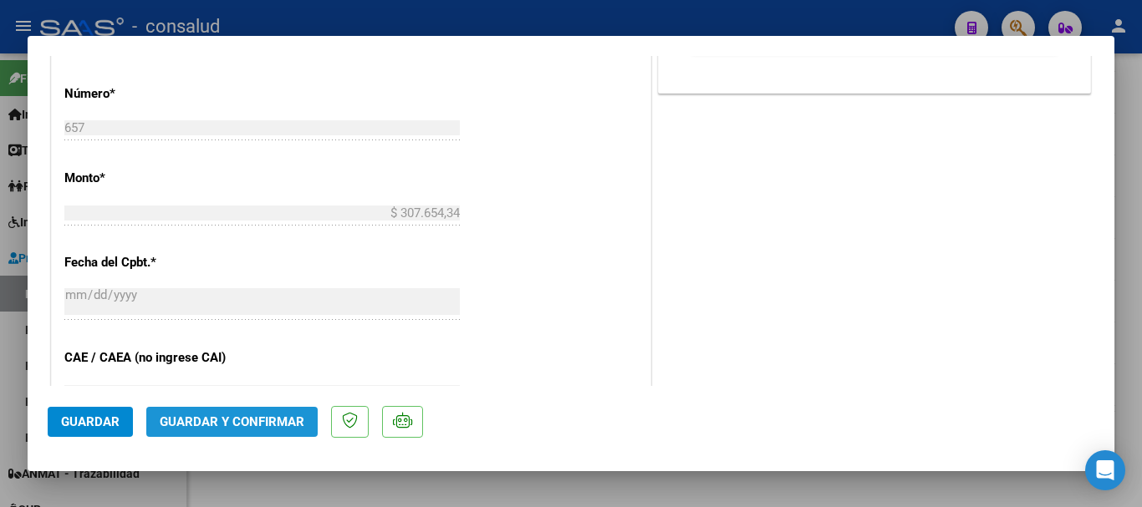
click at [267, 412] on button "Guardar y Confirmar" at bounding box center [231, 422] width 171 height 30
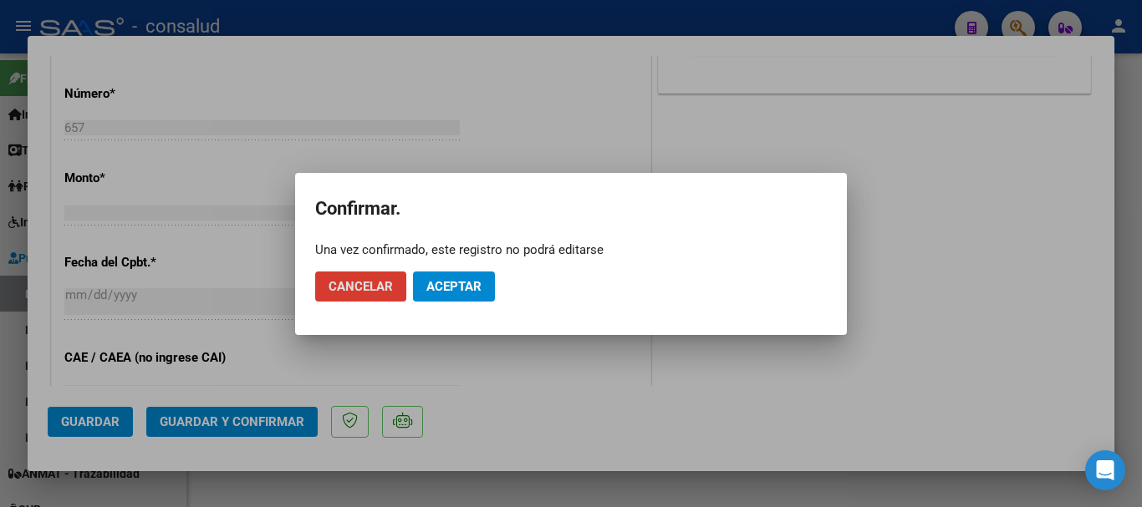
click at [466, 285] on span "Aceptar" at bounding box center [453, 286] width 55 height 15
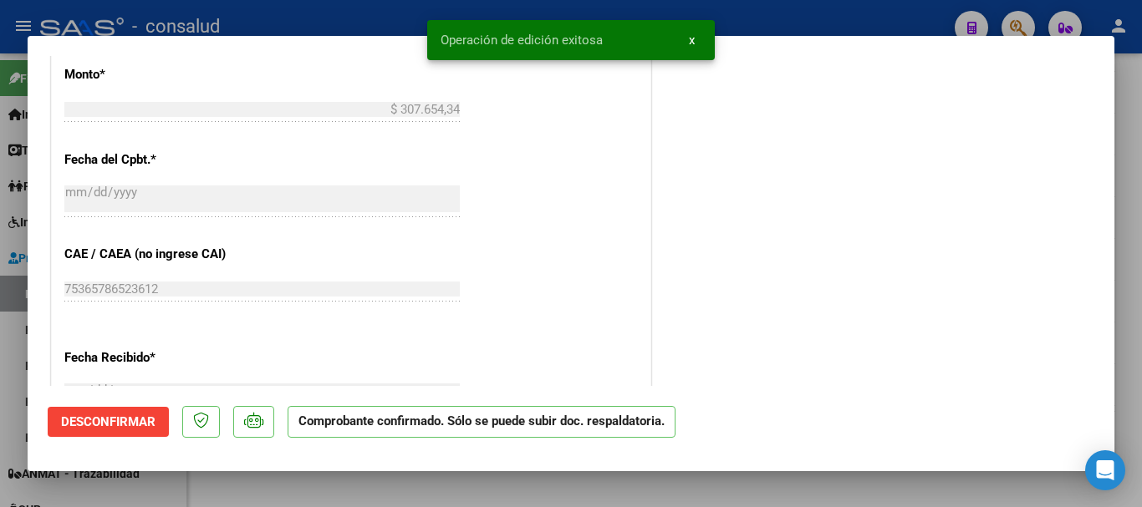
type input "$ 0,00"
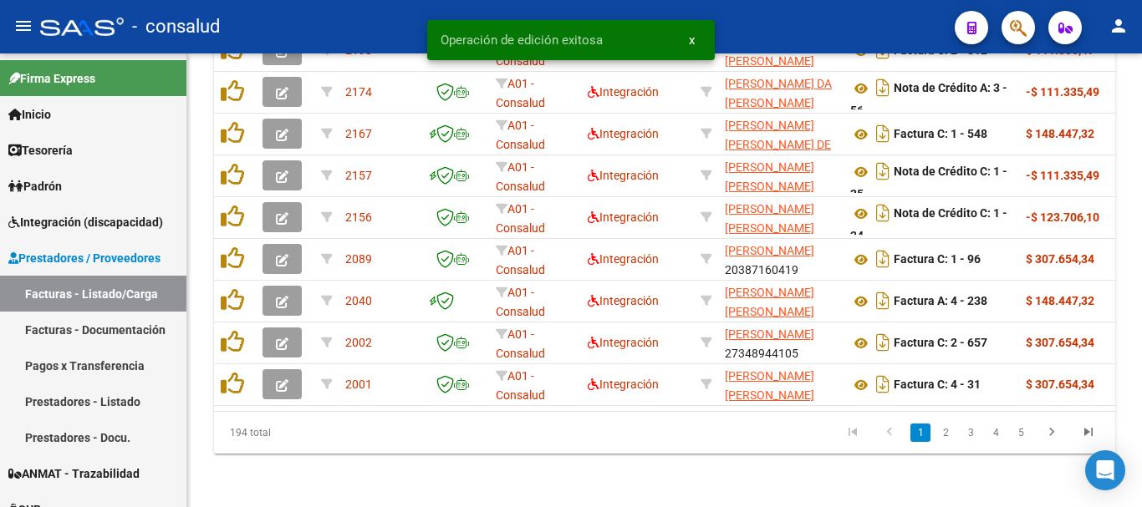
scroll to position [776, 0]
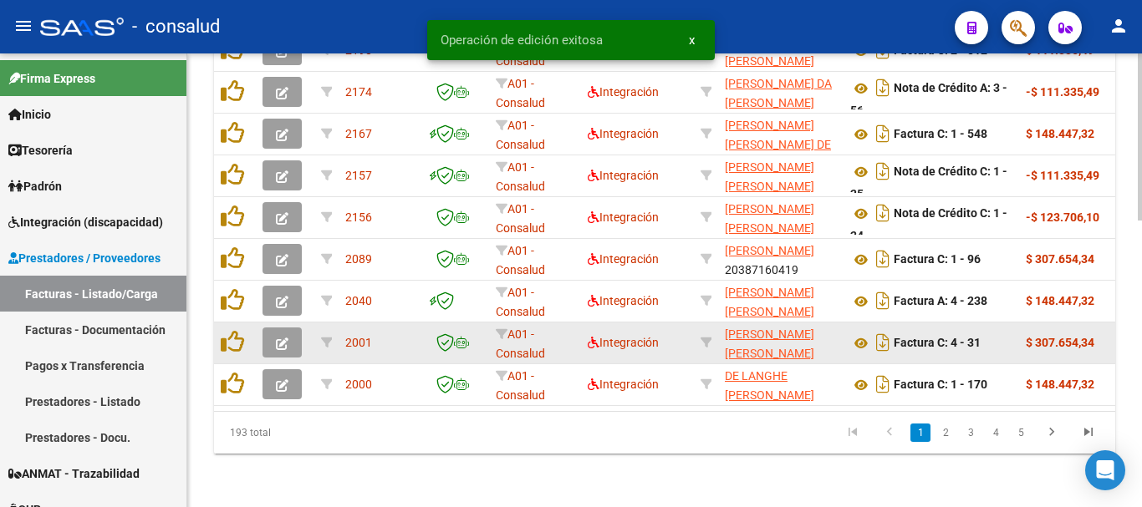
click at [290, 329] on button "button" at bounding box center [281, 343] width 39 height 30
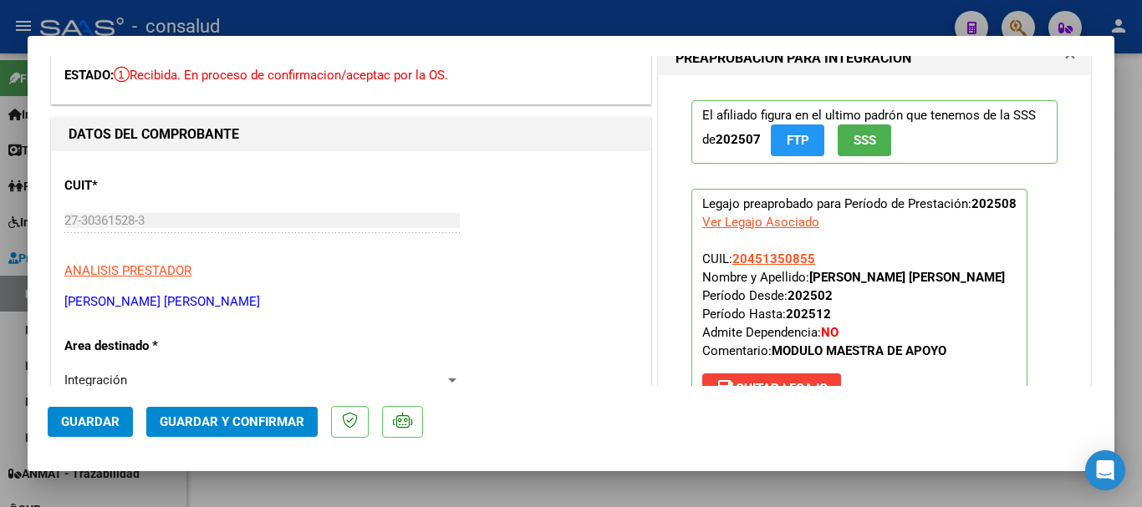
scroll to position [0, 0]
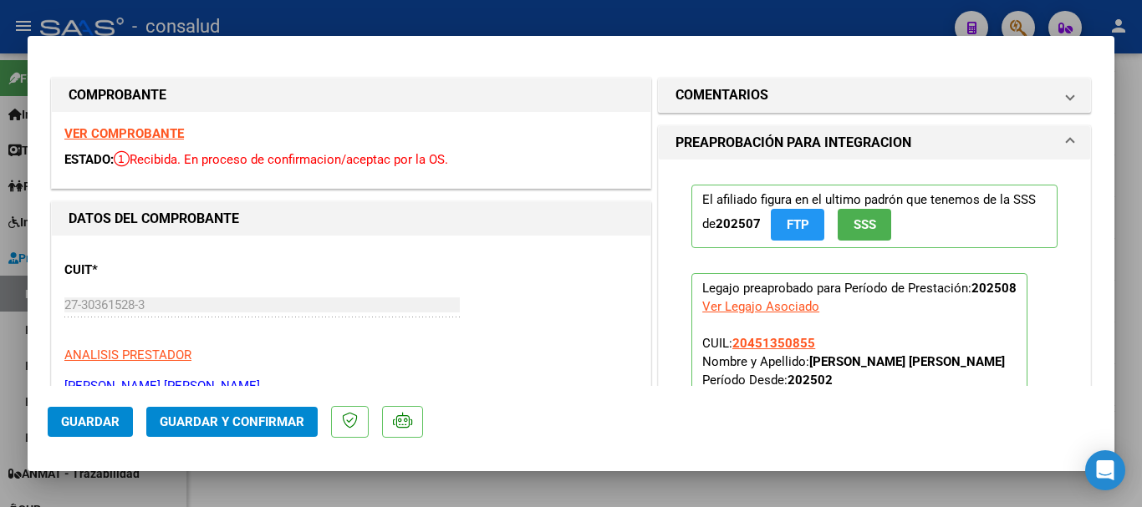
click at [165, 133] on strong "VER COMPROBANTE" at bounding box center [124, 133] width 120 height 15
click at [289, 415] on span "Guardar y Confirmar" at bounding box center [232, 422] width 145 height 15
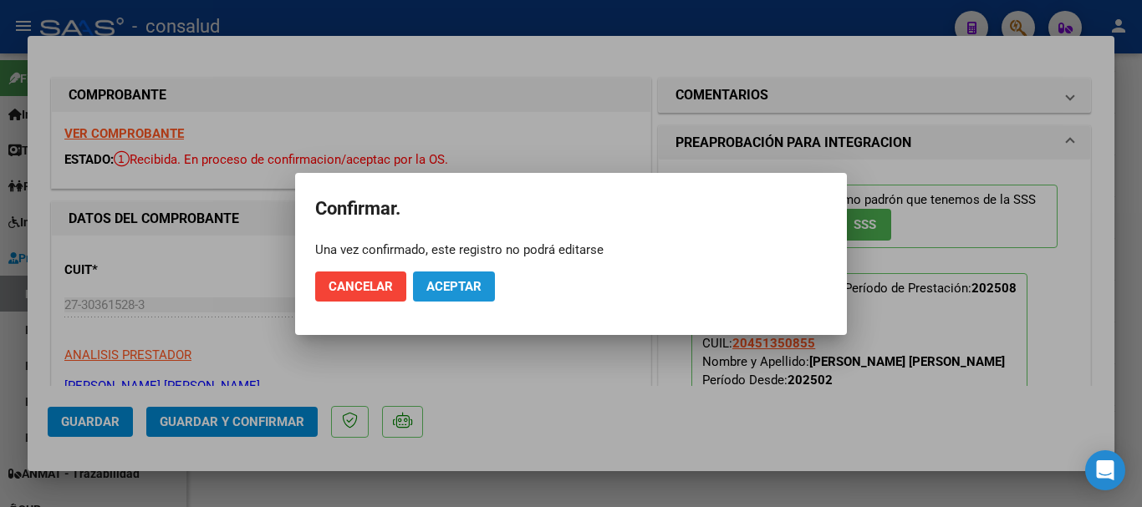
click at [462, 278] on button "Aceptar" at bounding box center [454, 287] width 82 height 30
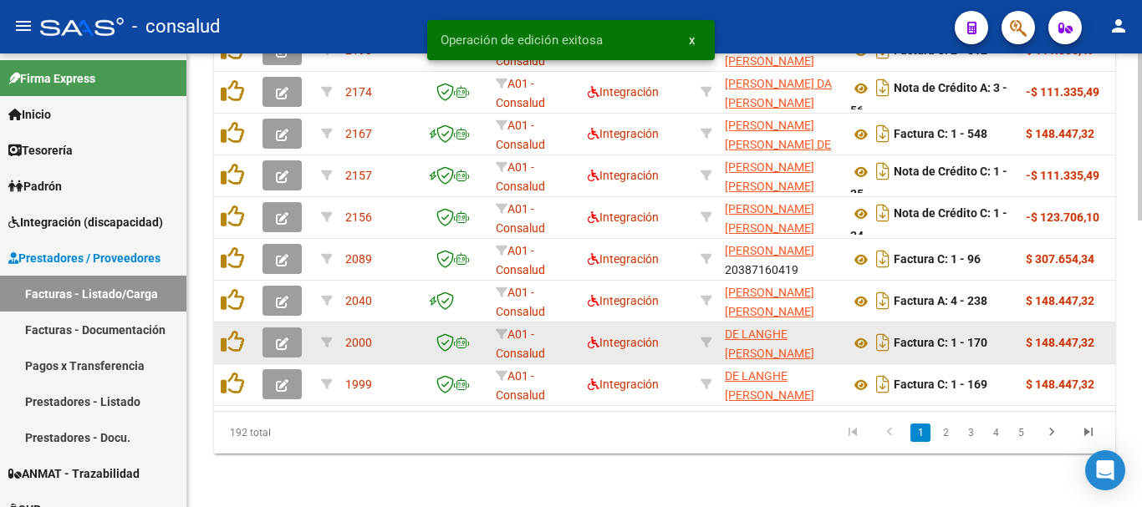
scroll to position [776, 0]
